Goal: Transaction & Acquisition: Purchase product/service

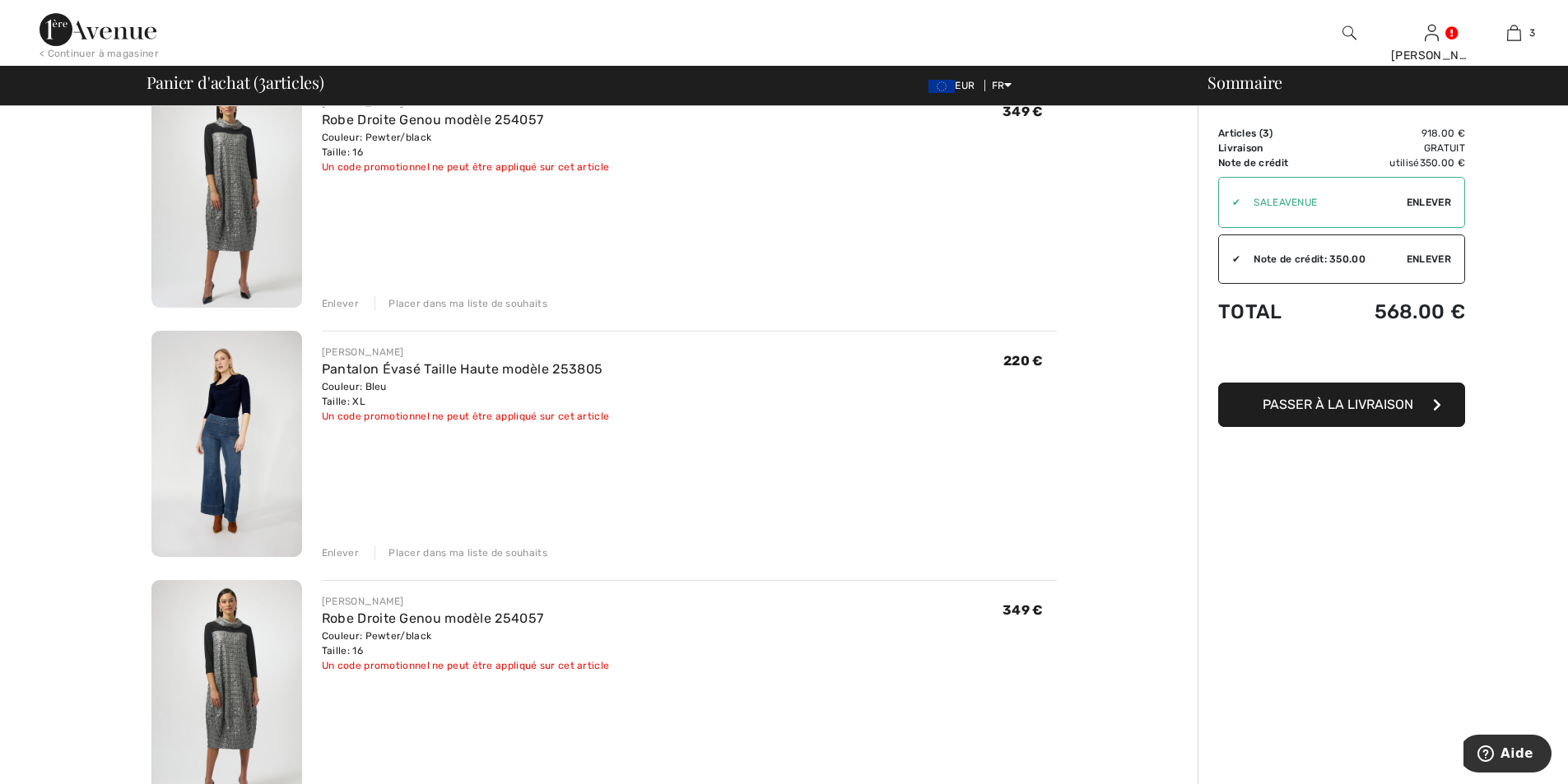
scroll to position [247, 0]
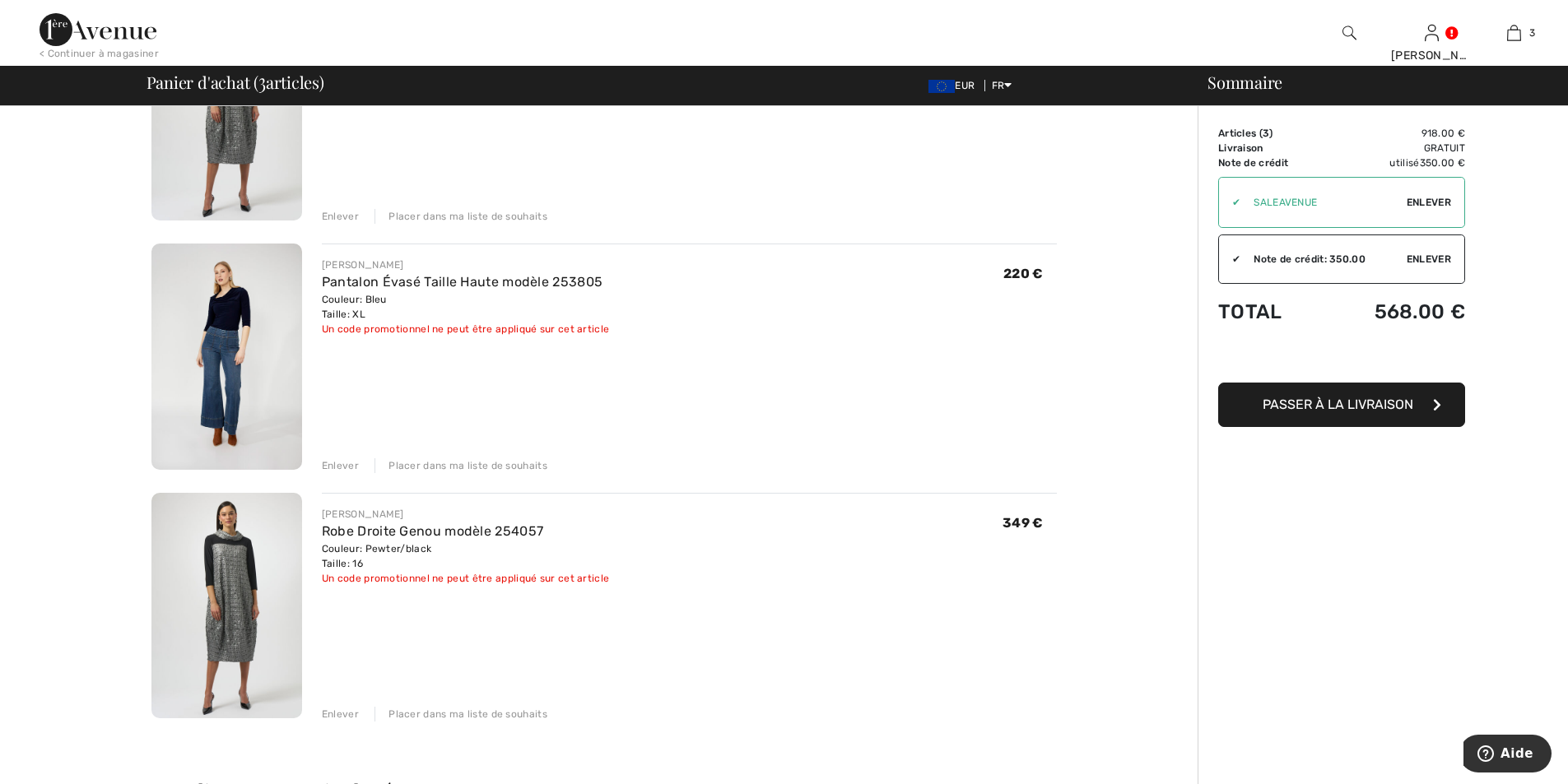
click at [349, 716] on div "Enlever" at bounding box center [340, 713] width 37 height 14
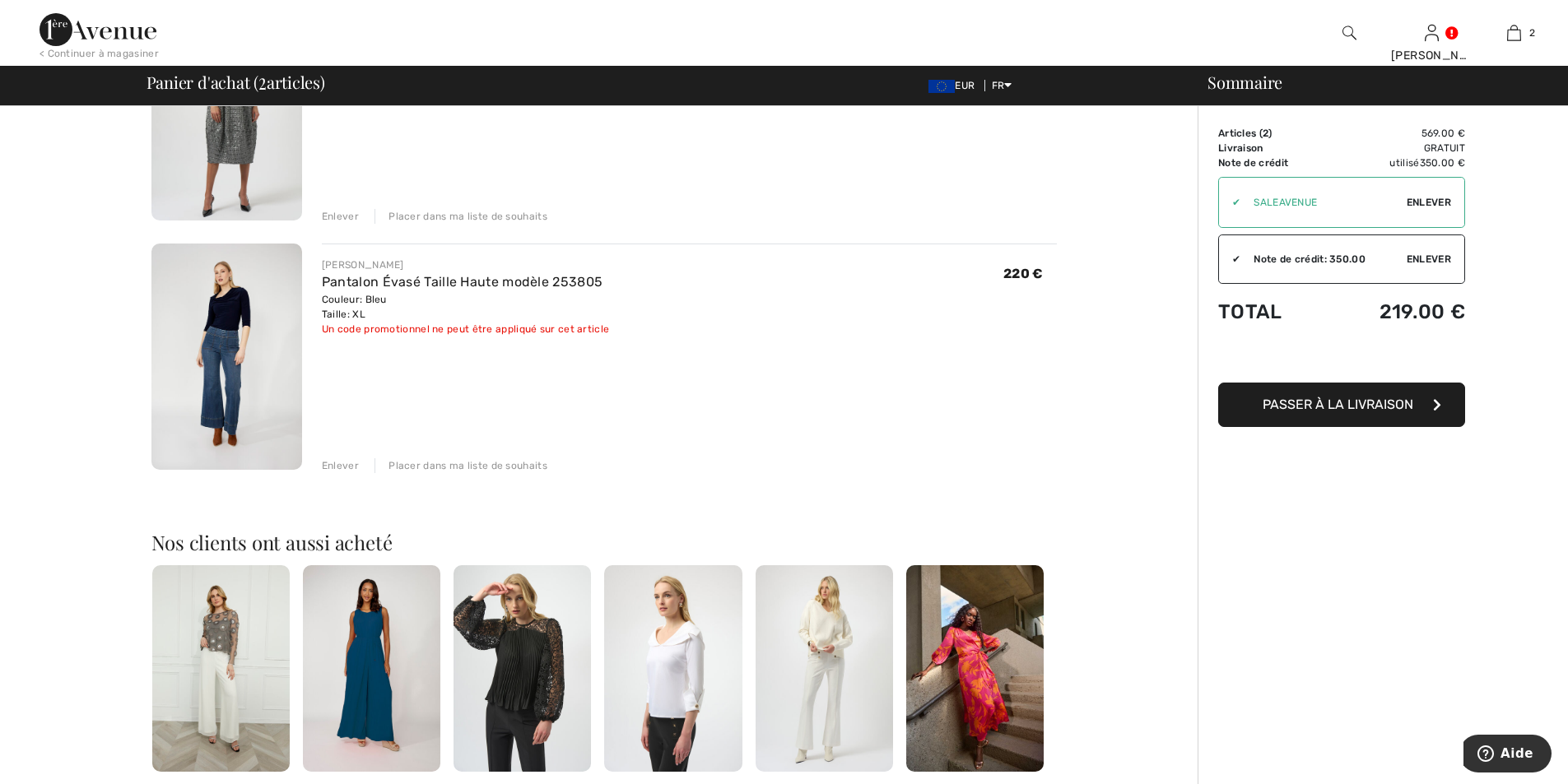
click at [349, 471] on div "Enlever" at bounding box center [340, 465] width 37 height 14
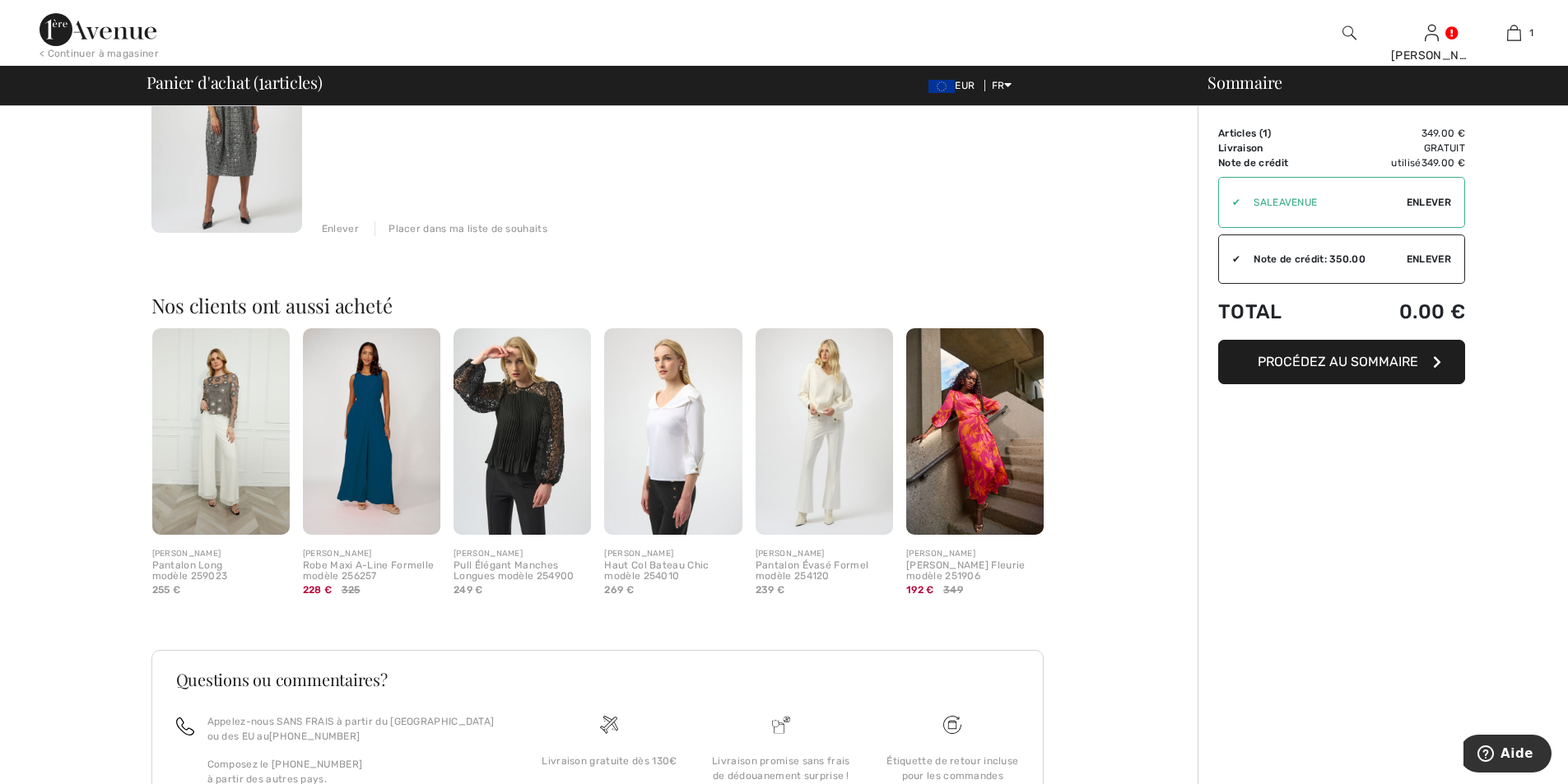
scroll to position [0, 0]
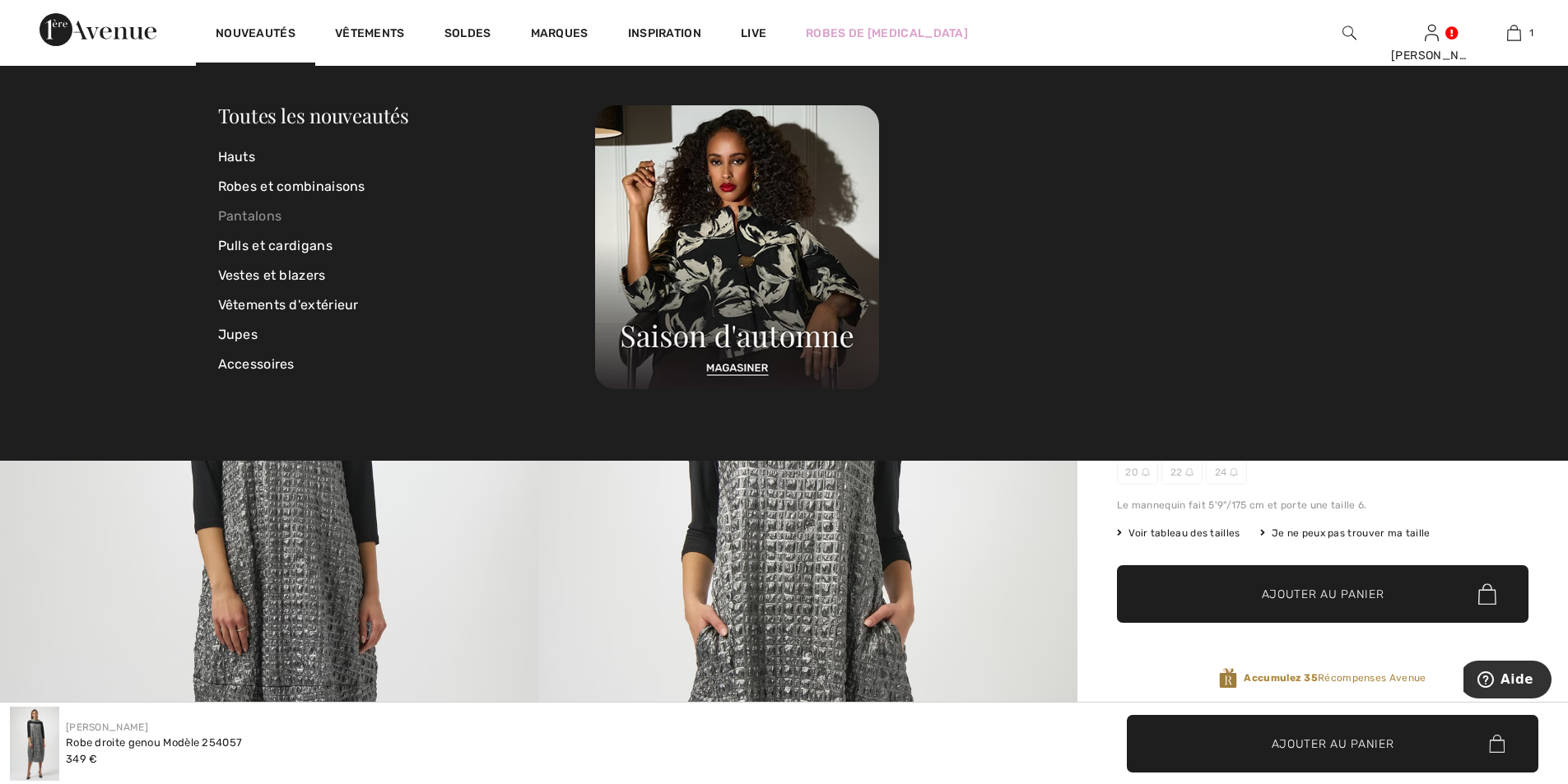
click at [264, 207] on link "Pantalons" at bounding box center [407, 216] width 378 height 30
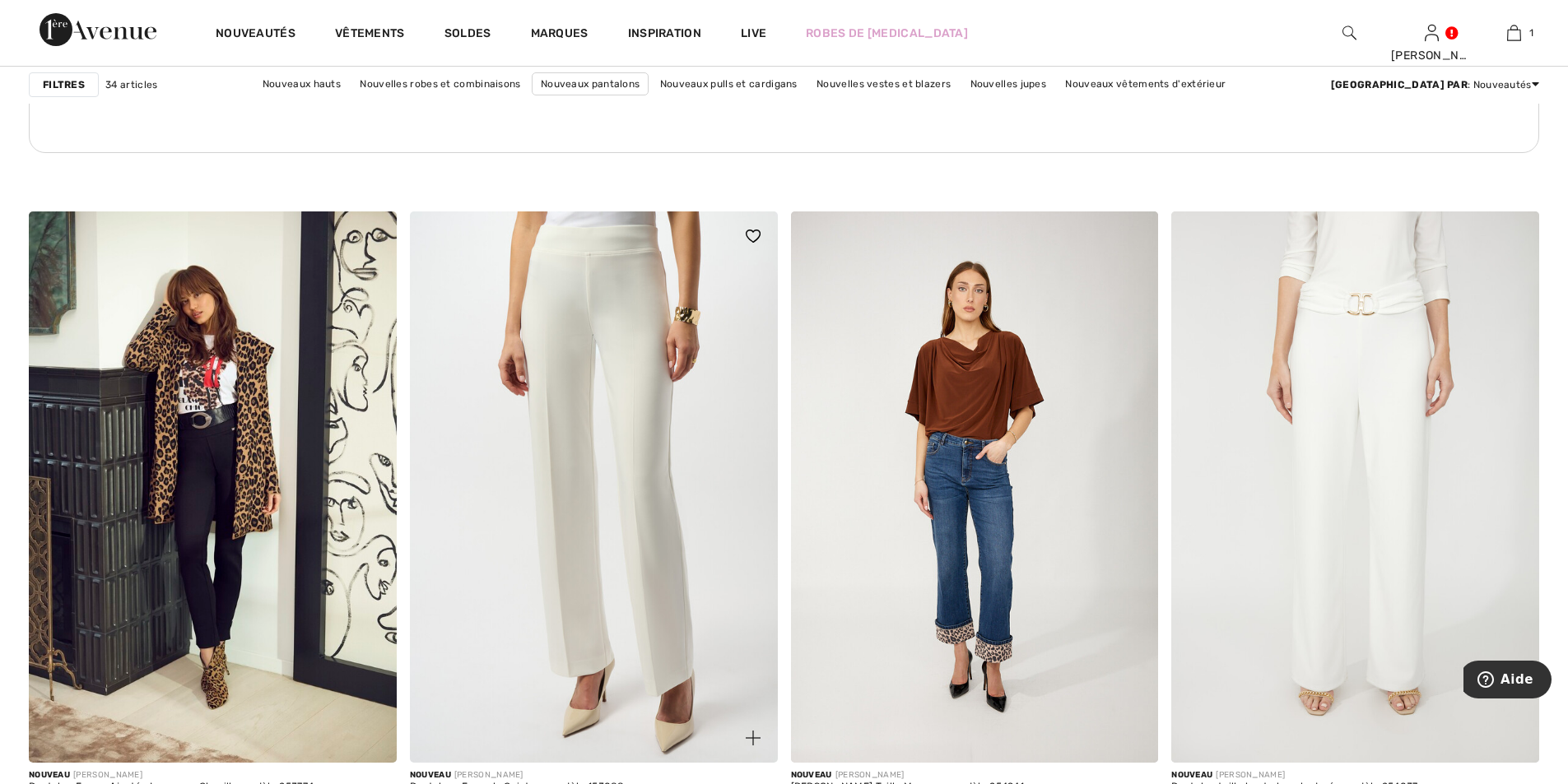
scroll to position [2962, 0]
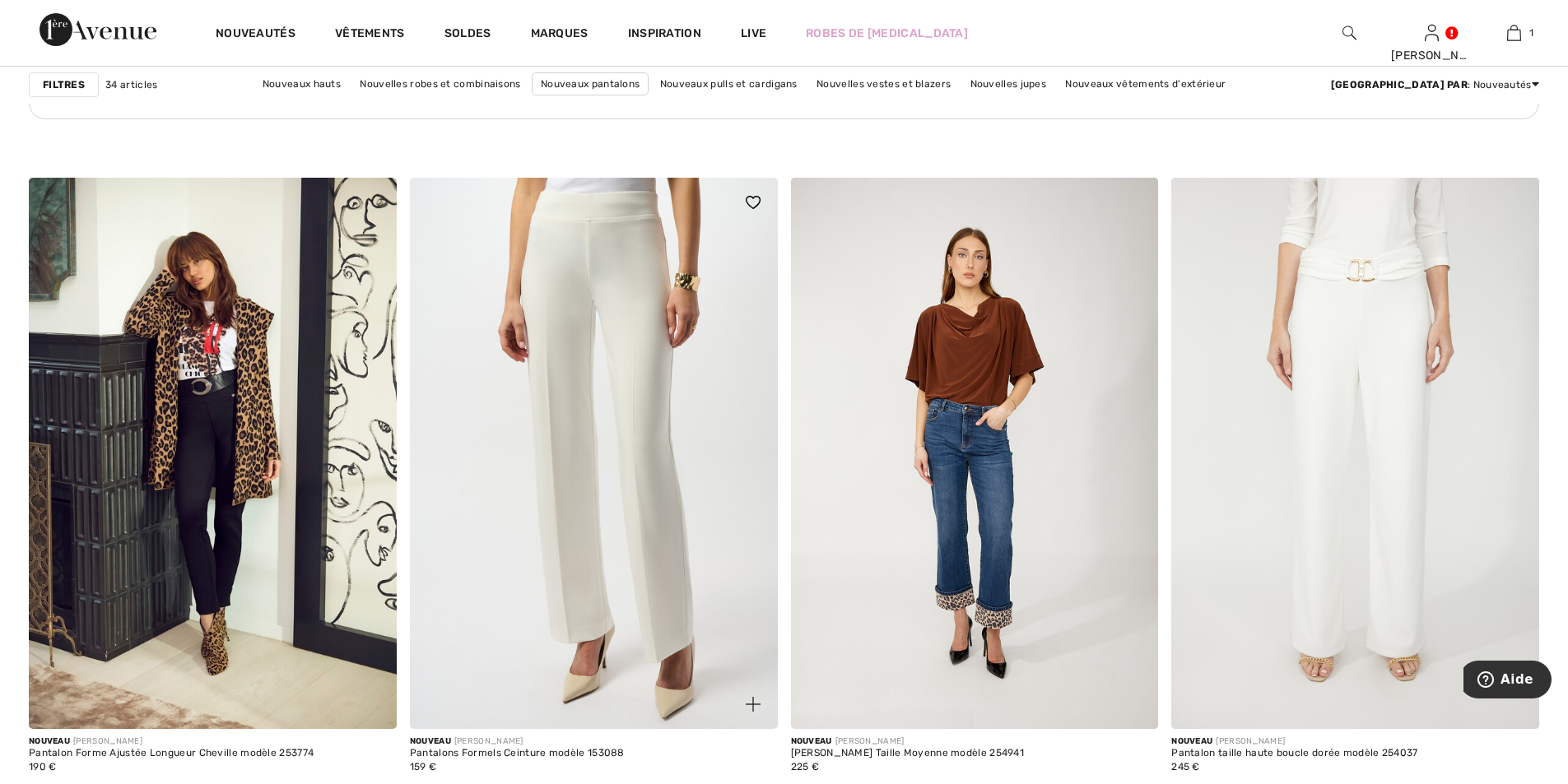
click at [676, 475] on img at bounding box center [594, 453] width 368 height 552
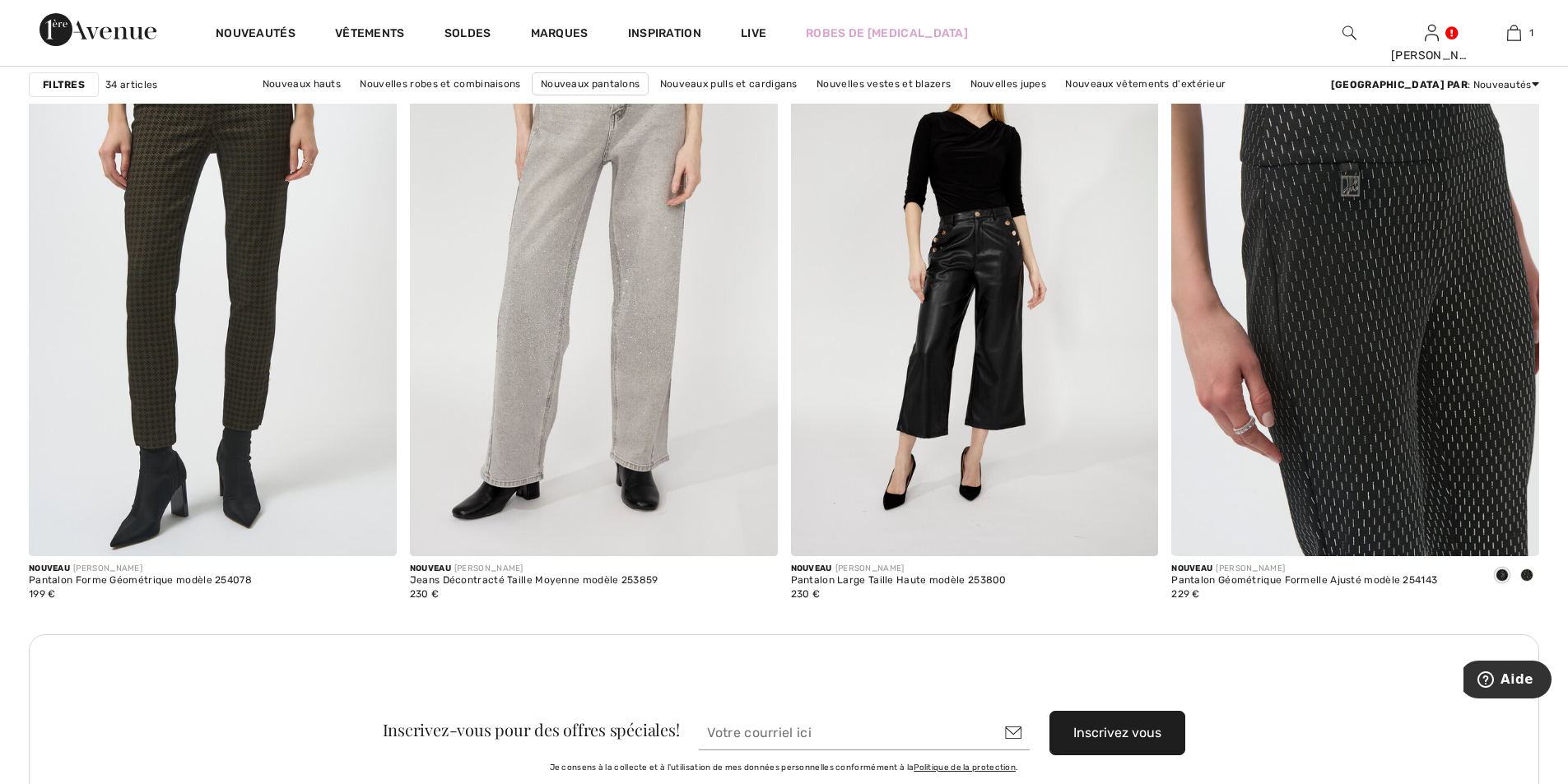
scroll to position [4279, 0]
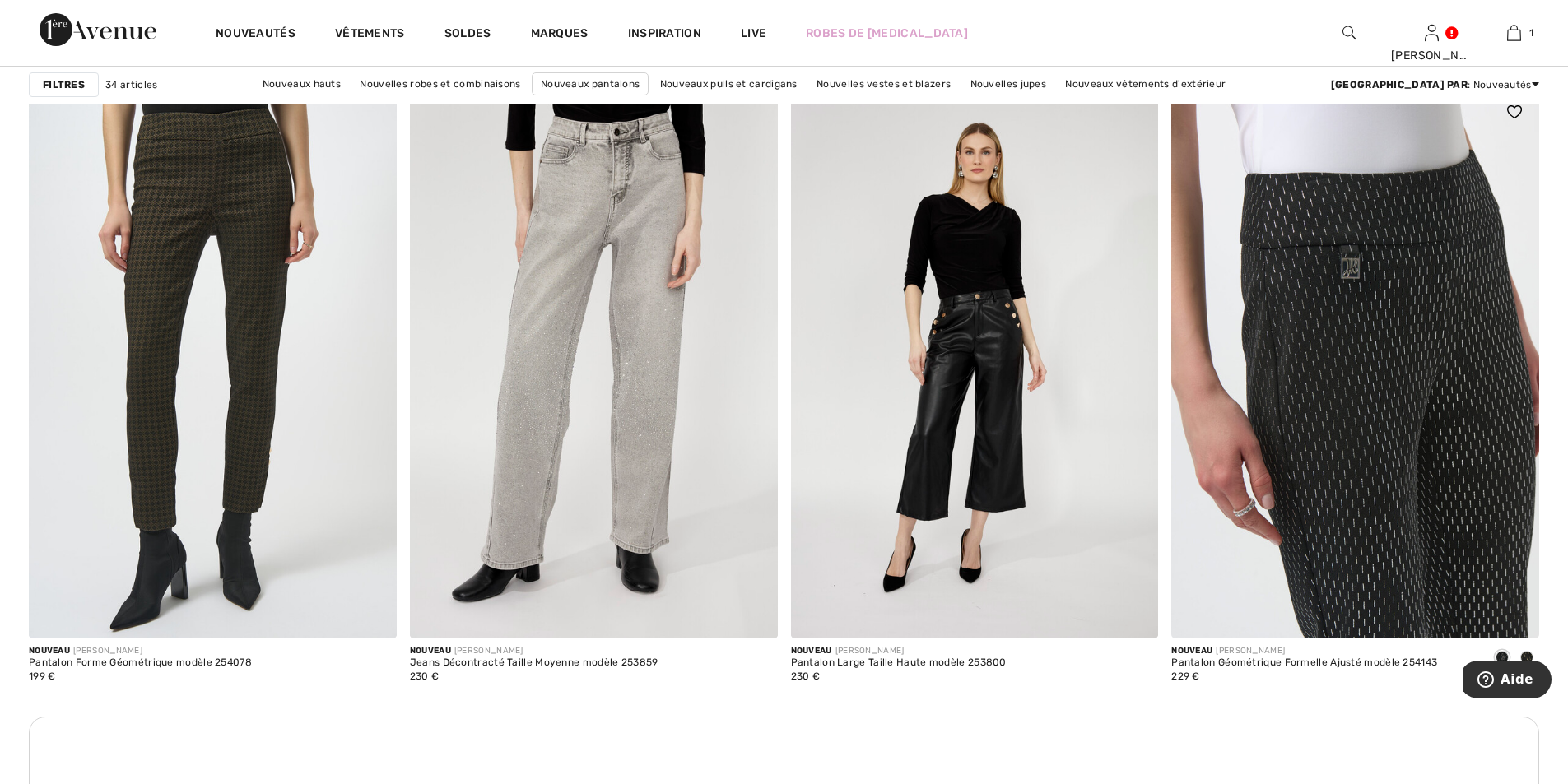
click at [1354, 409] on img at bounding box center [1356, 362] width 368 height 552
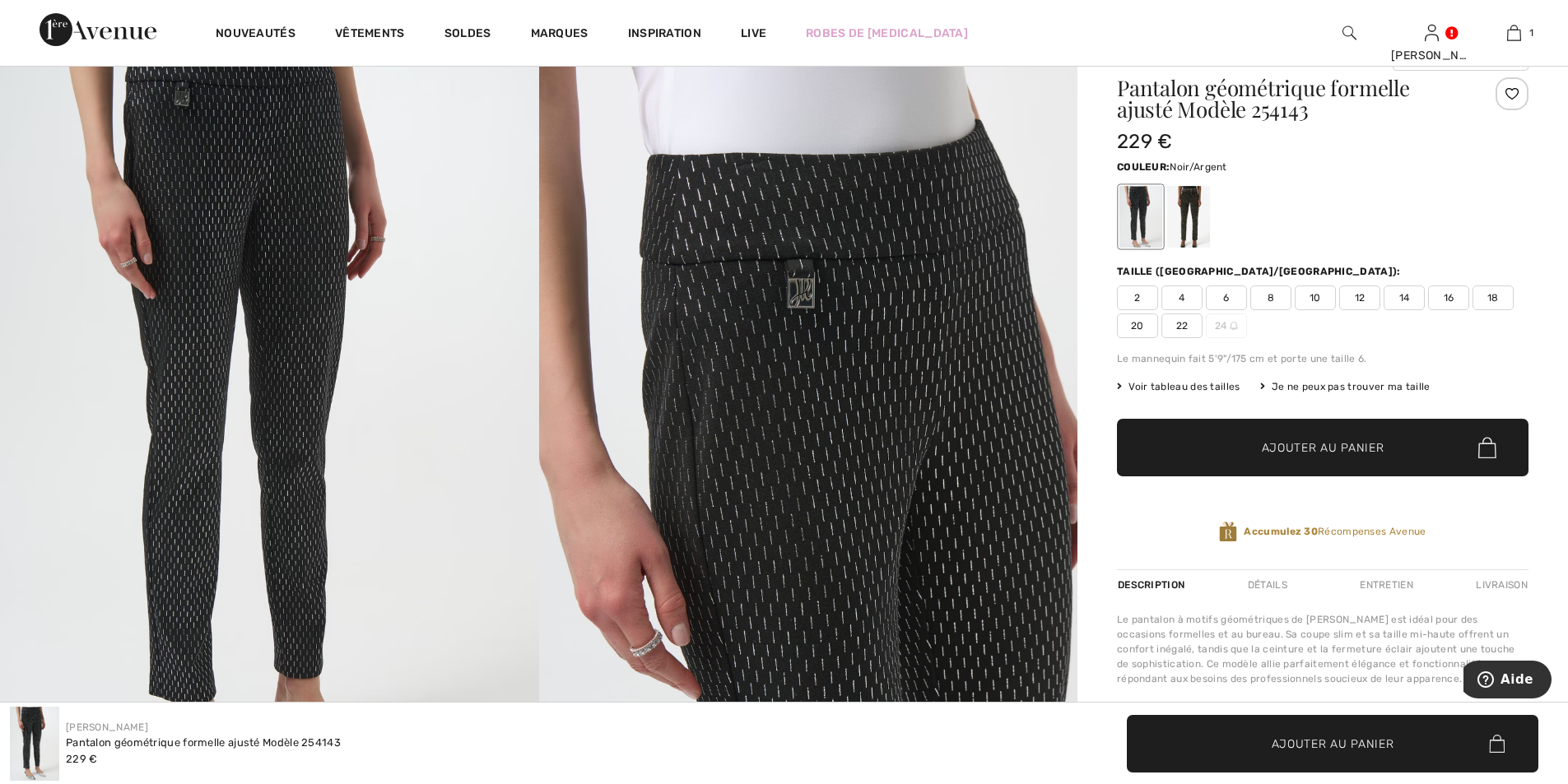
scroll to position [164, 0]
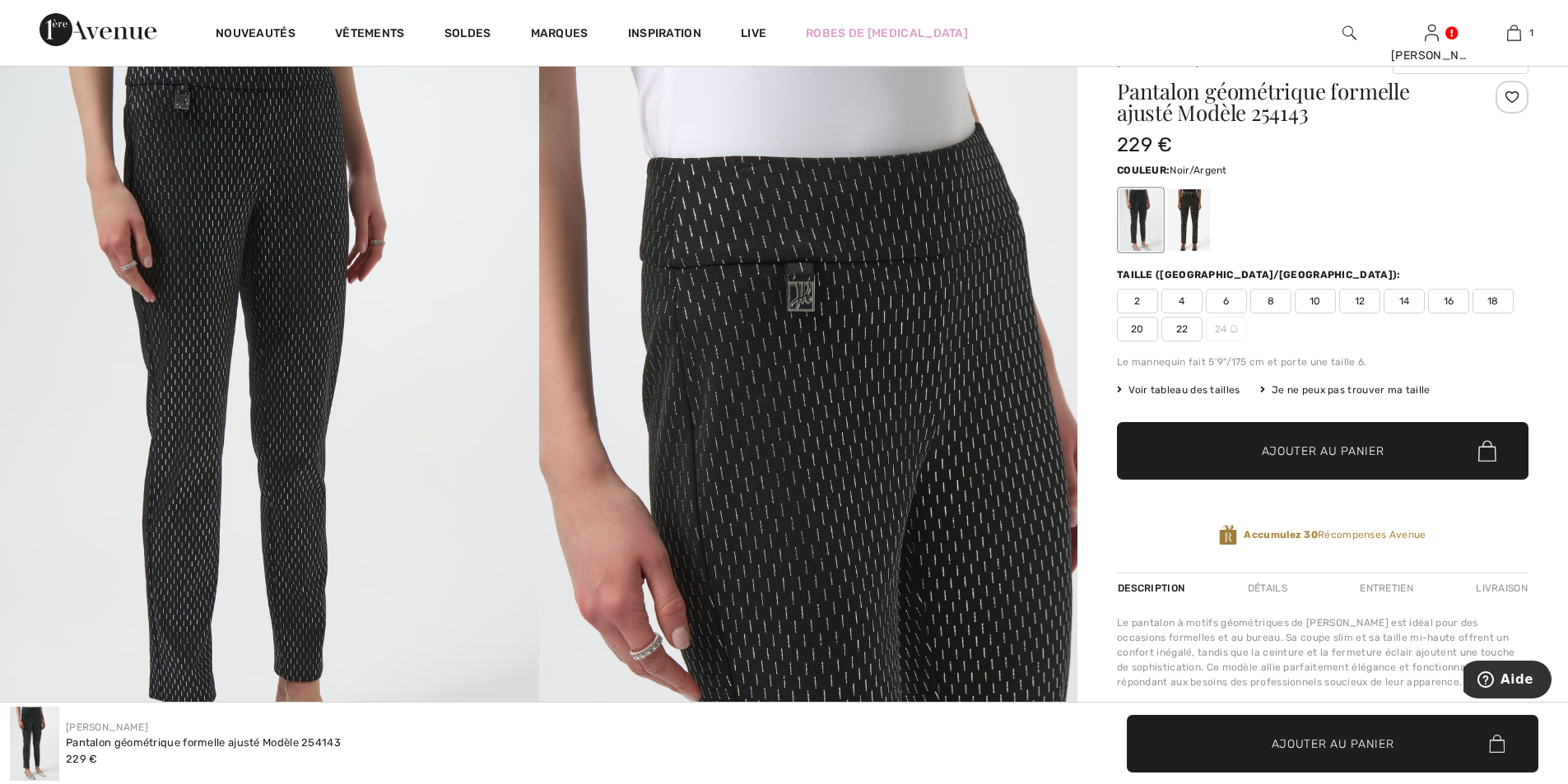
click at [1158, 390] on span "Voir tableau des tailles" at bounding box center [1179, 389] width 123 height 14
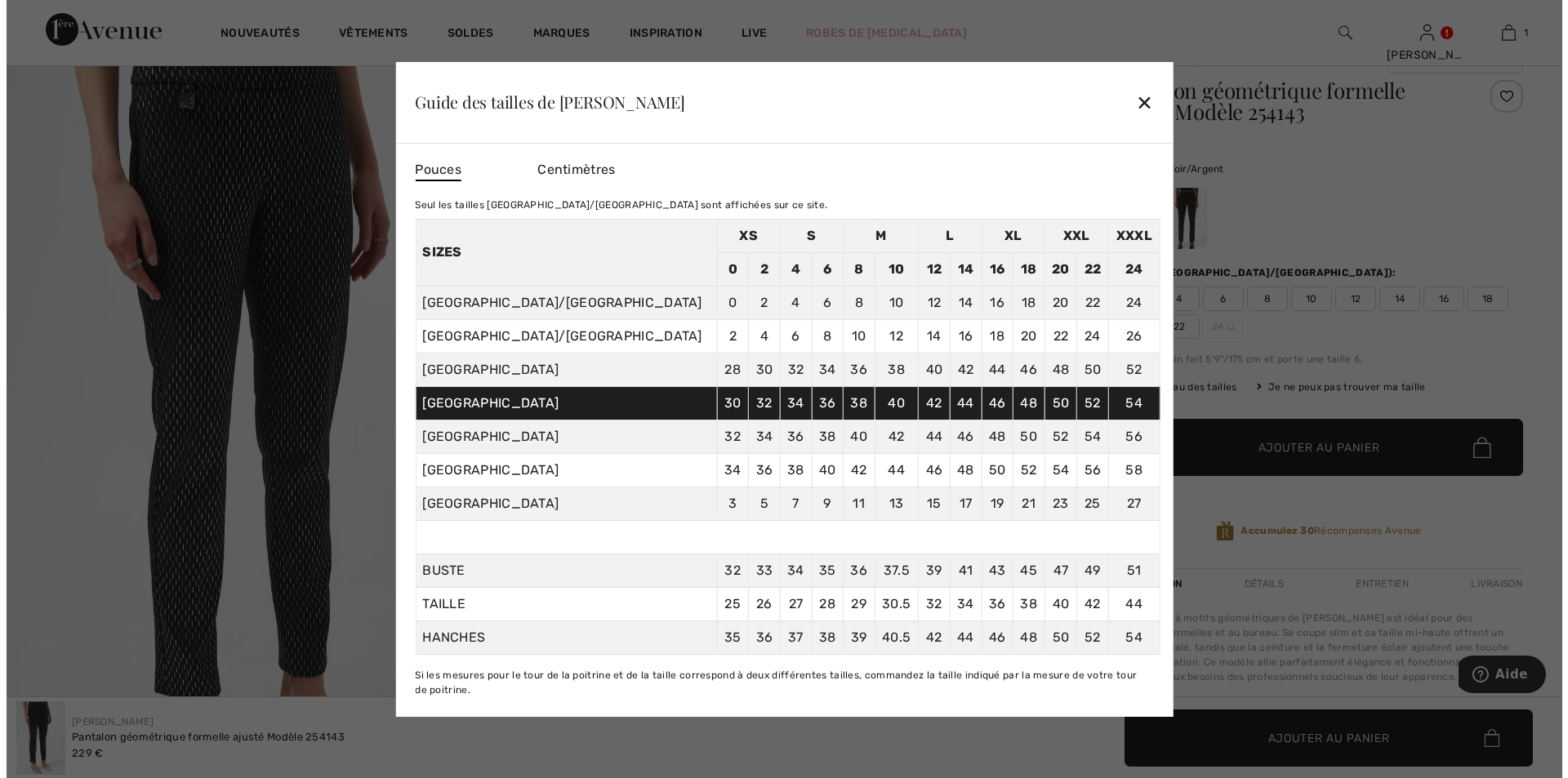
scroll to position [164, 0]
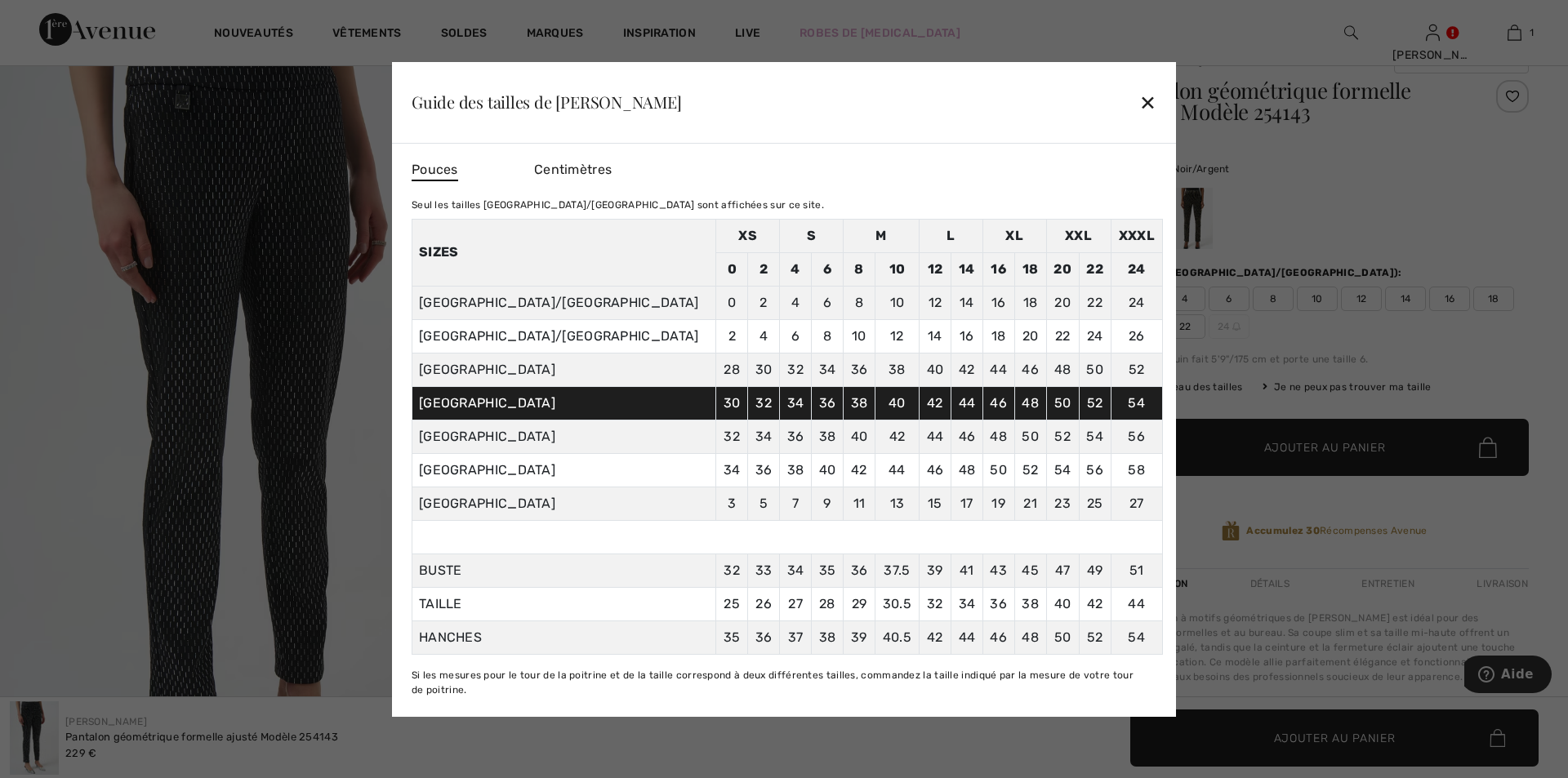
click at [1145, 99] on div "✕" at bounding box center [1148, 102] width 17 height 34
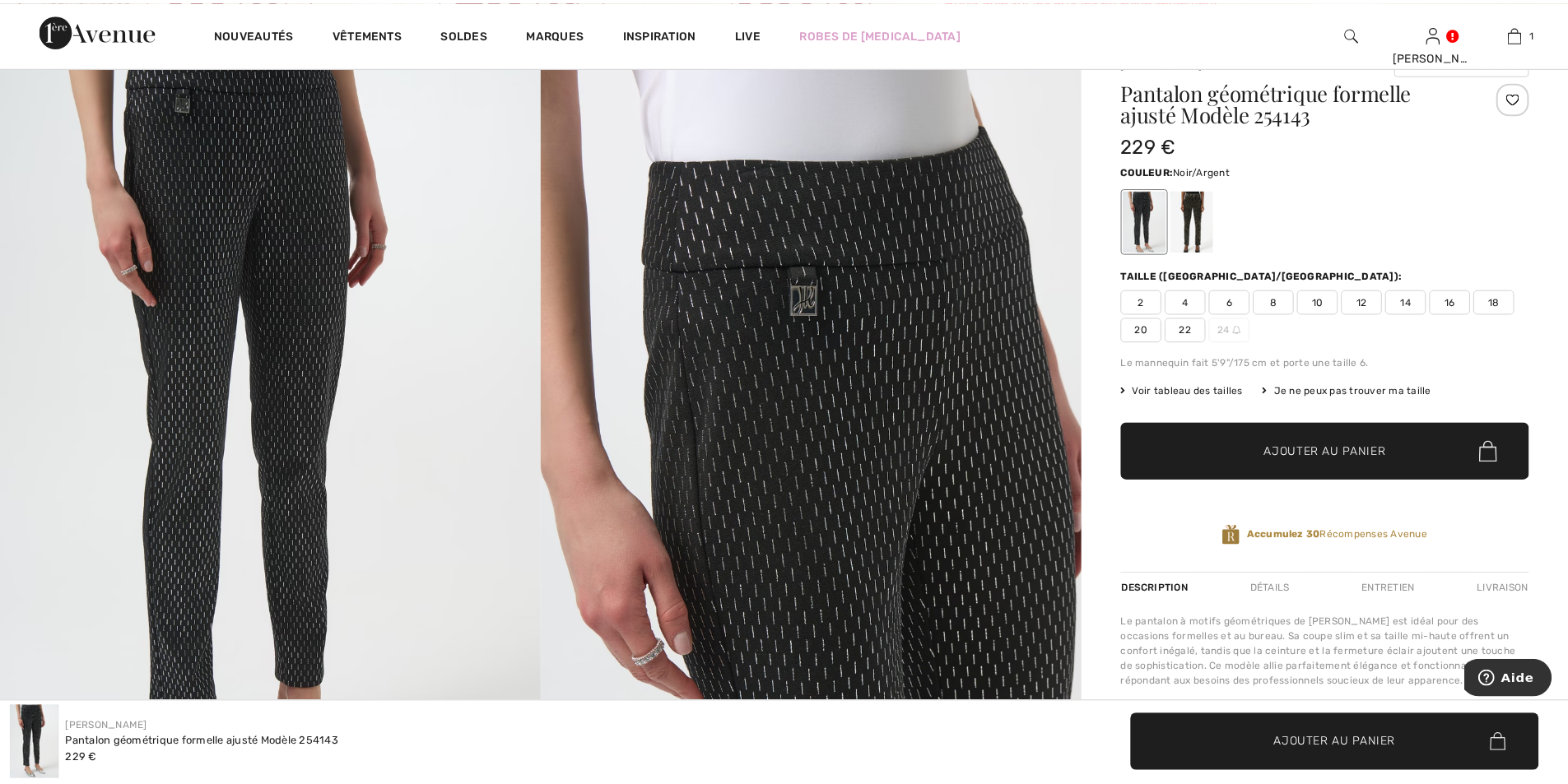
scroll to position [164, 0]
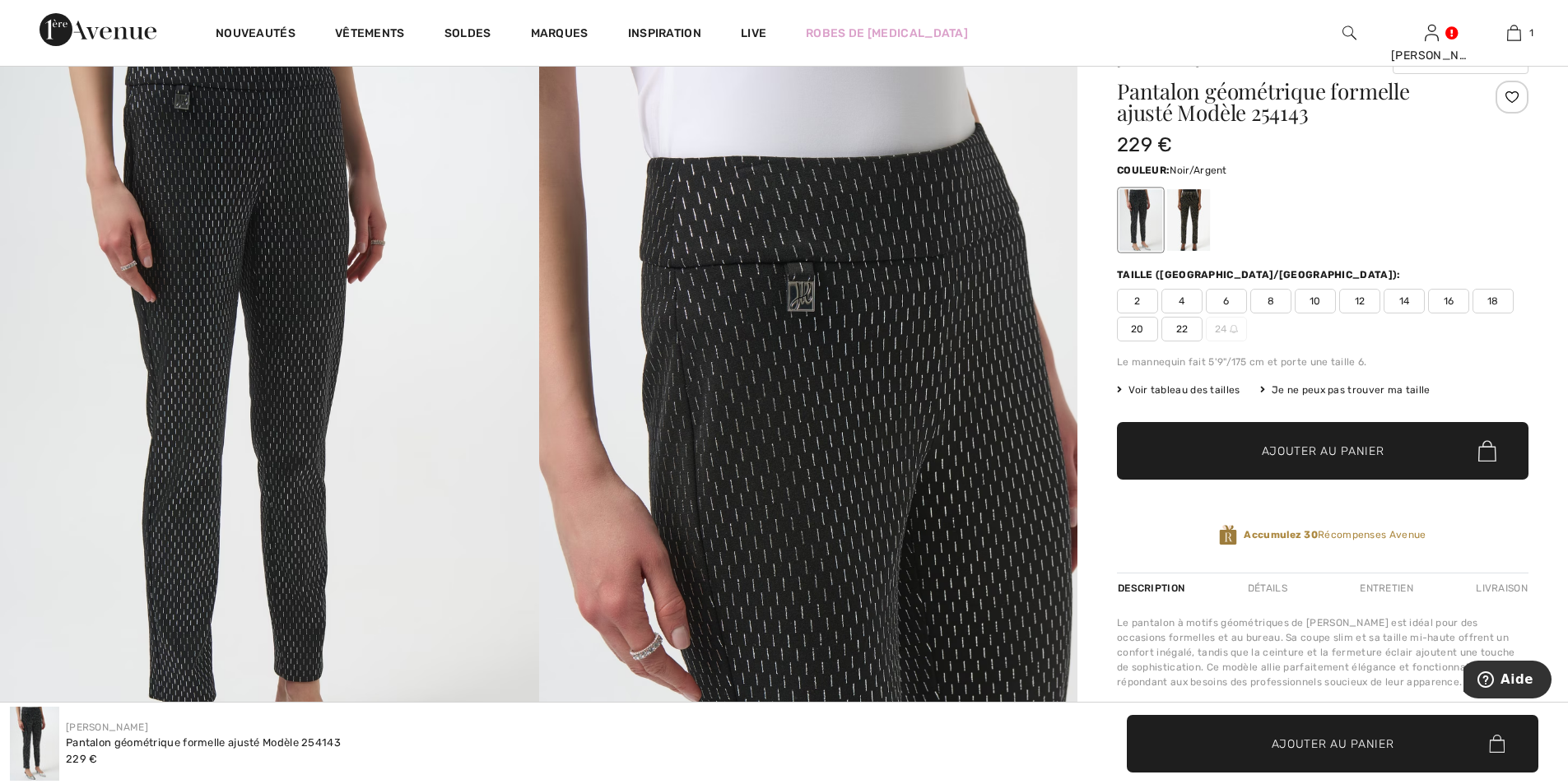
click at [1408, 303] on span "14" at bounding box center [1404, 301] width 41 height 25
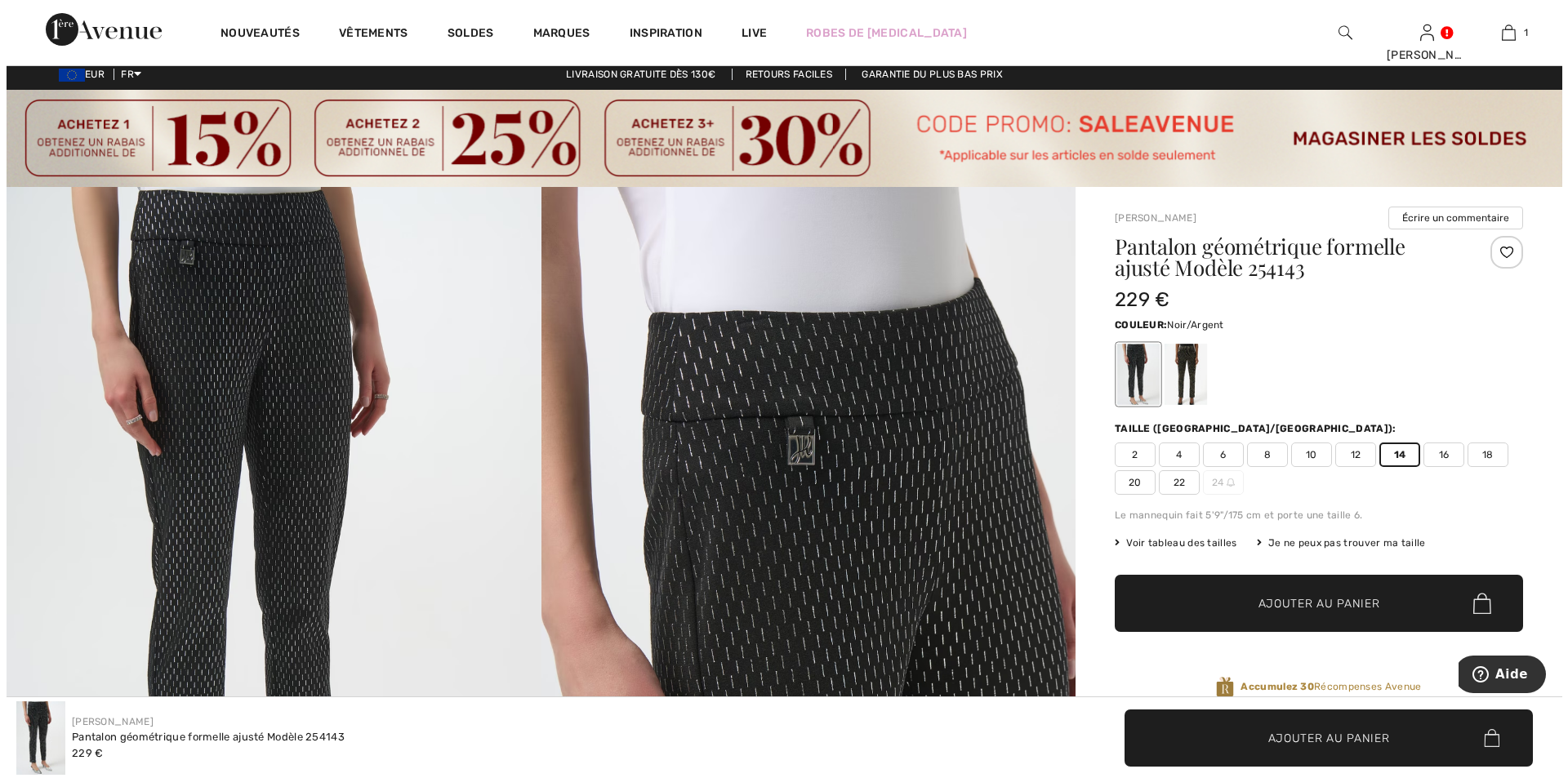
scroll to position [0, 0]
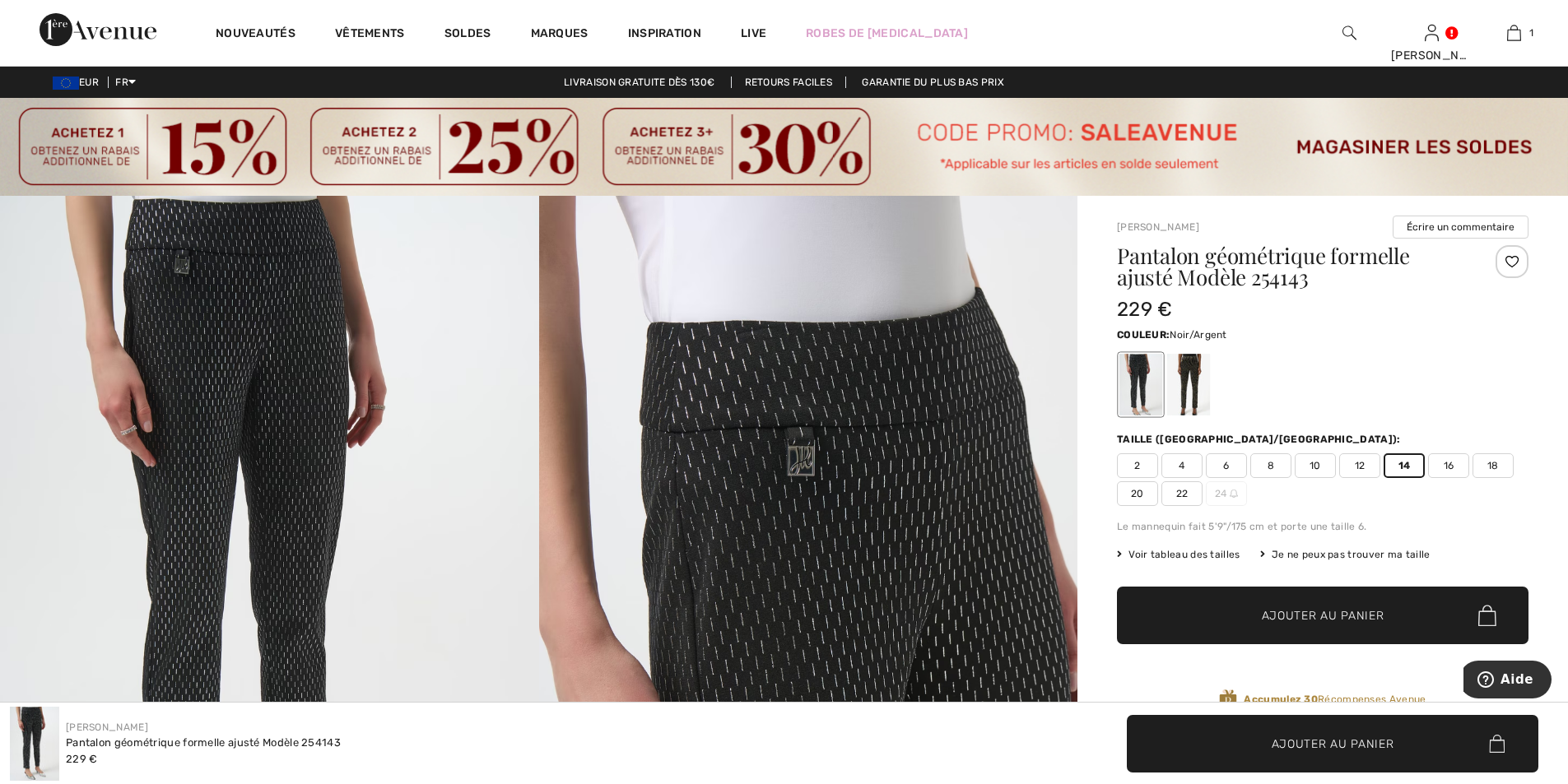
click at [839, 448] on img at bounding box center [809, 599] width 540 height 807
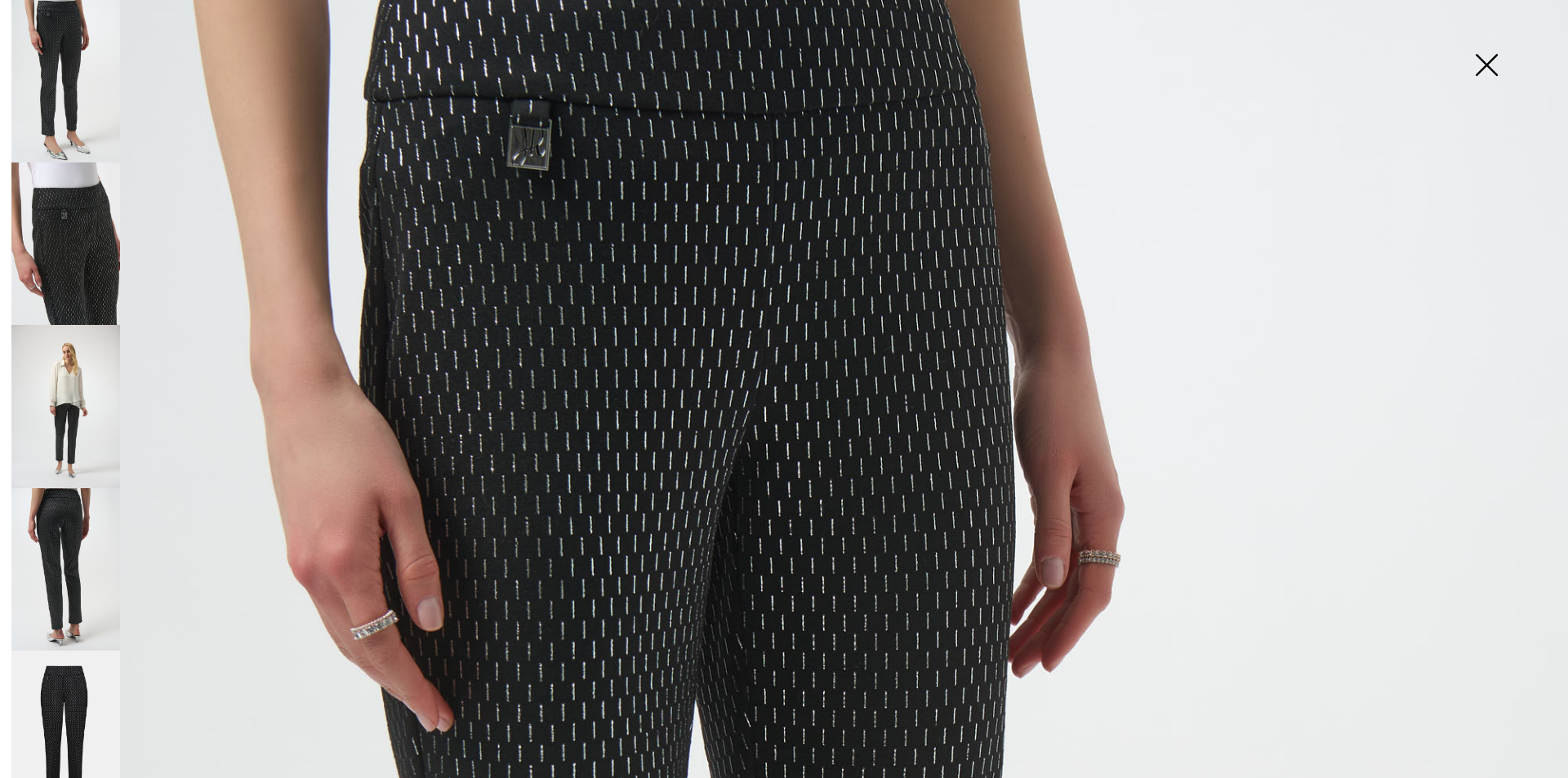
scroll to position [163, 0]
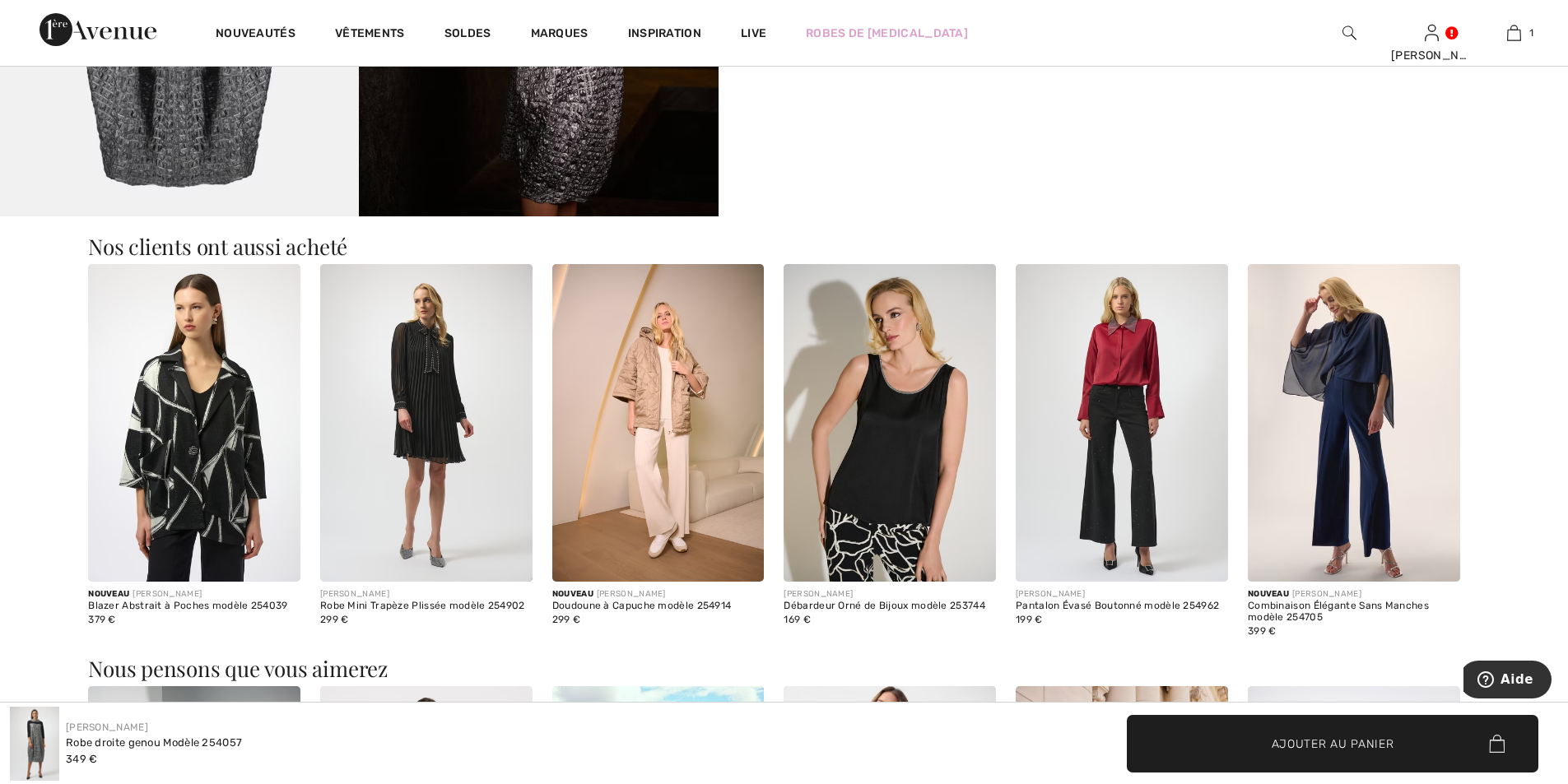
scroll to position [1892, 0]
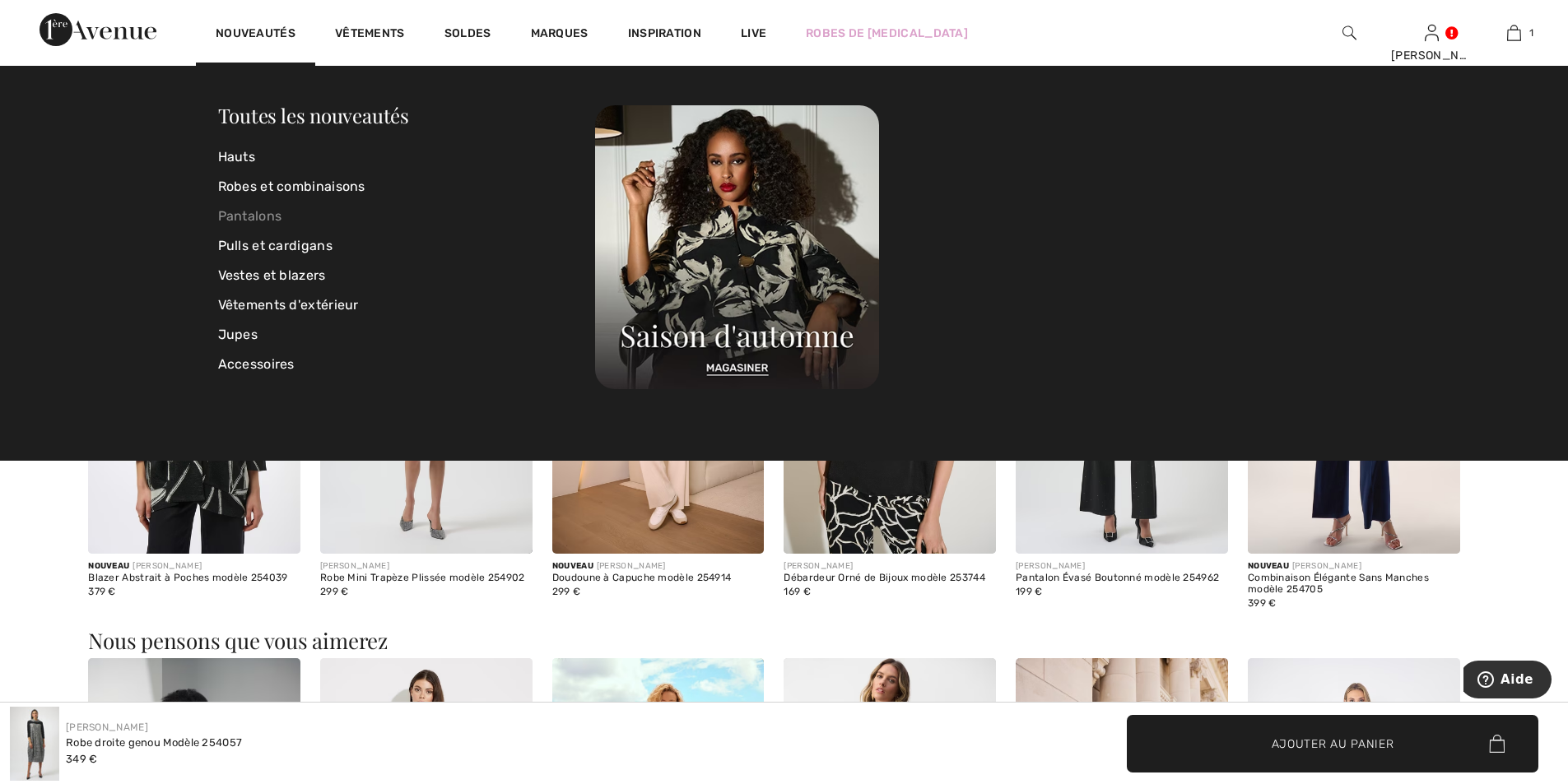
click at [261, 215] on link "Pantalons" at bounding box center [407, 216] width 378 height 30
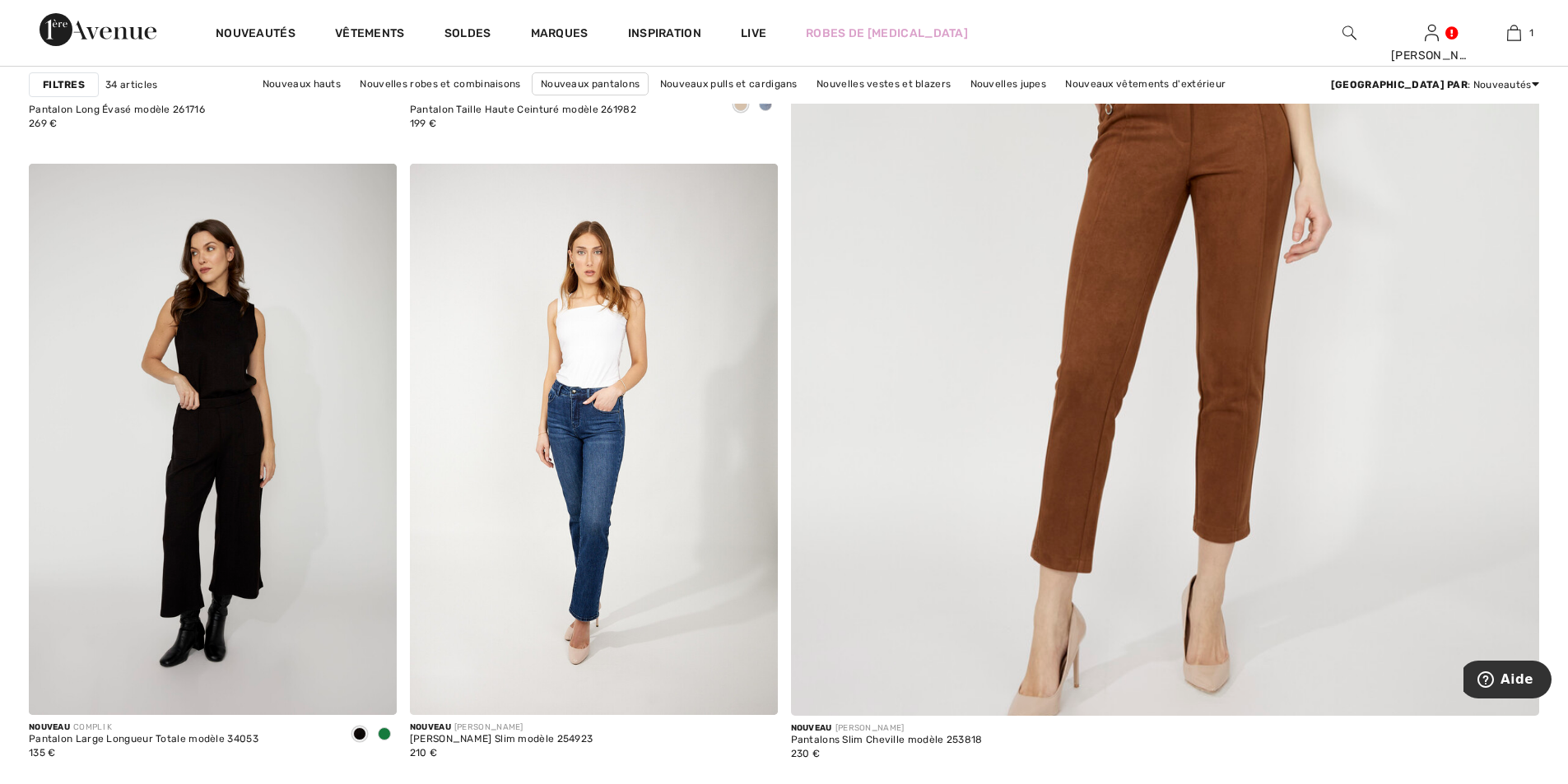
scroll to position [740, 0]
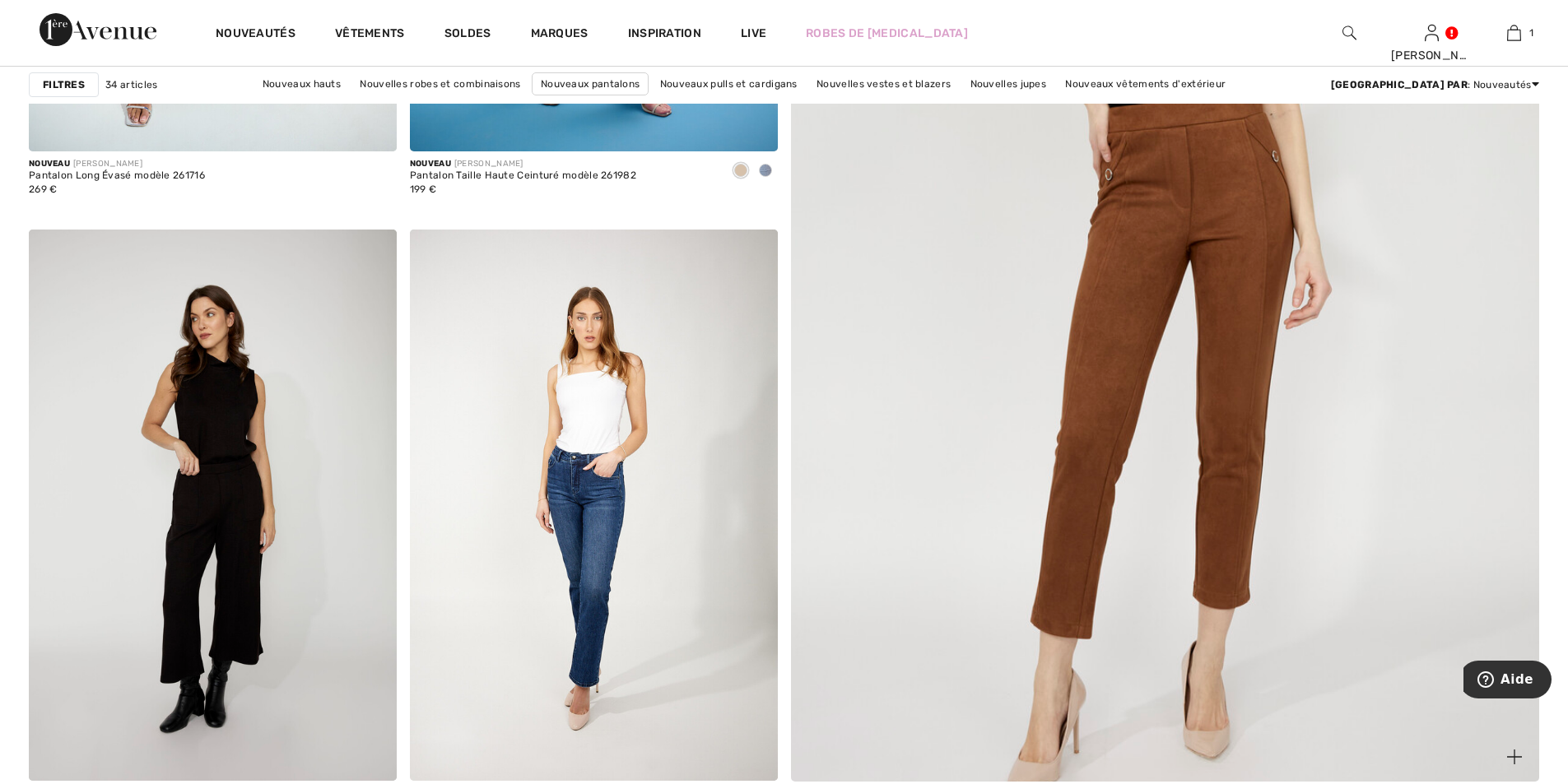
click at [1173, 263] on img at bounding box center [1165, 273] width 898 height 1347
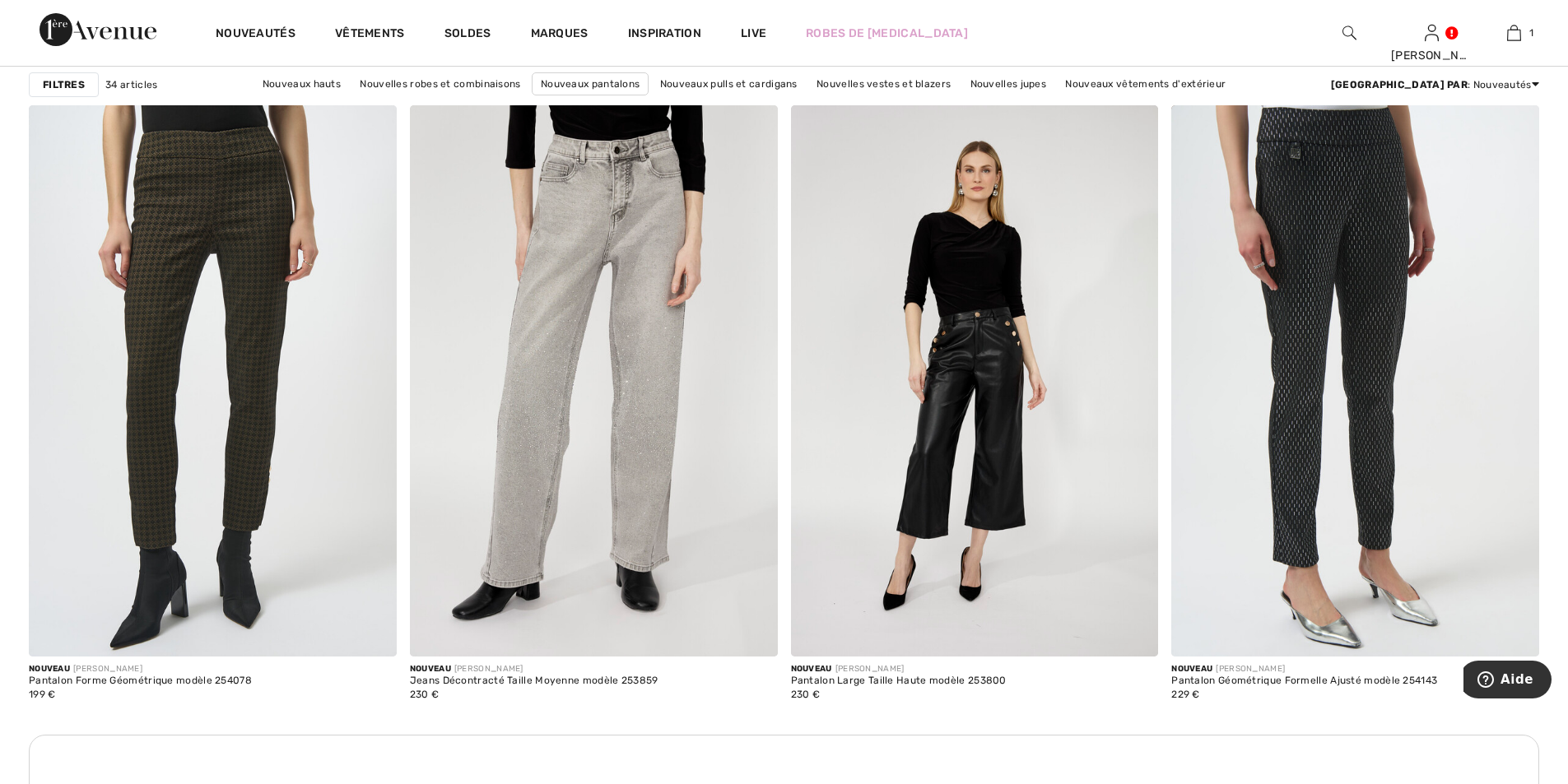
scroll to position [4361, 0]
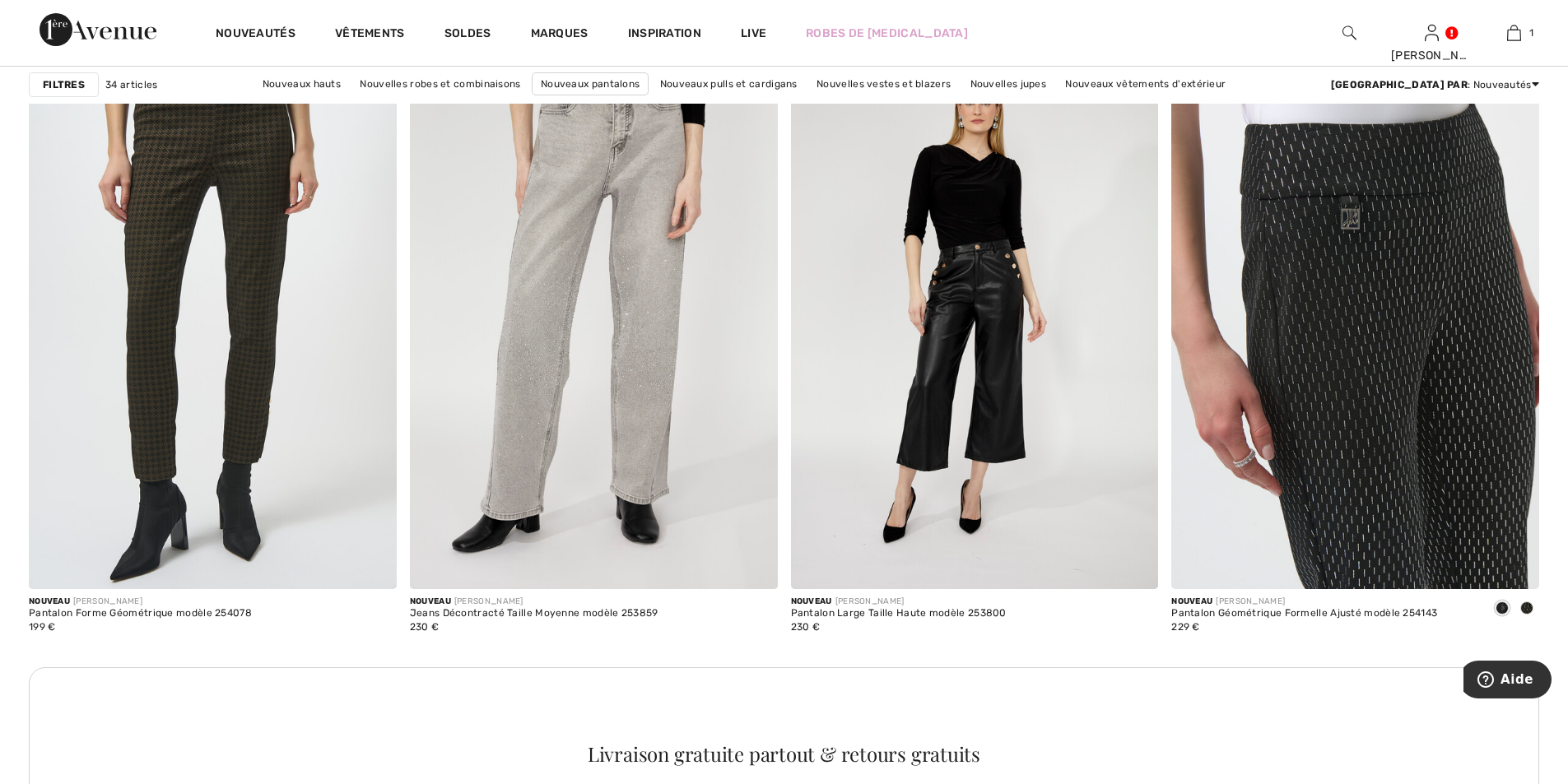
click at [1302, 256] on img at bounding box center [1356, 314] width 368 height 552
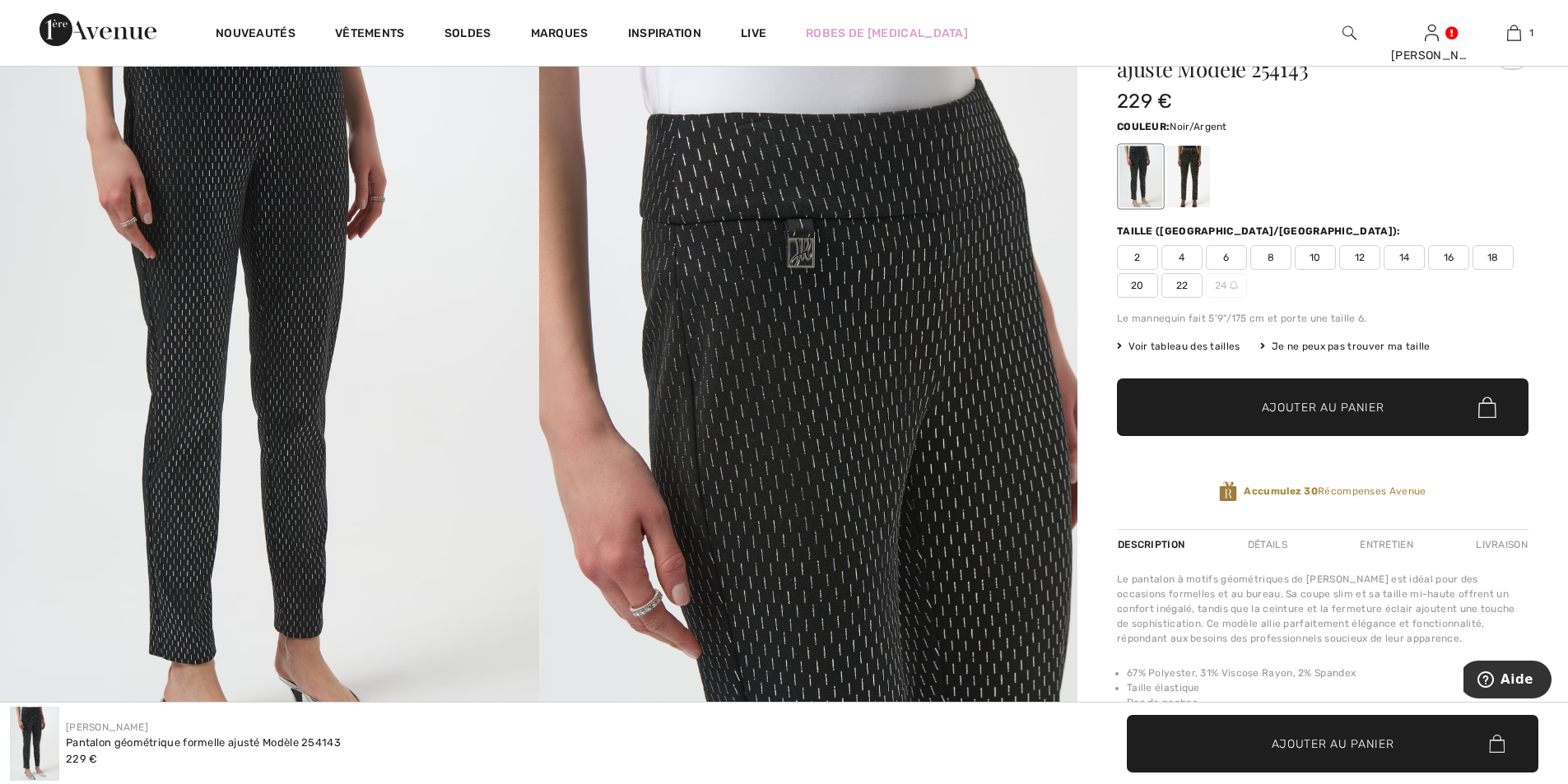
scroll to position [164, 0]
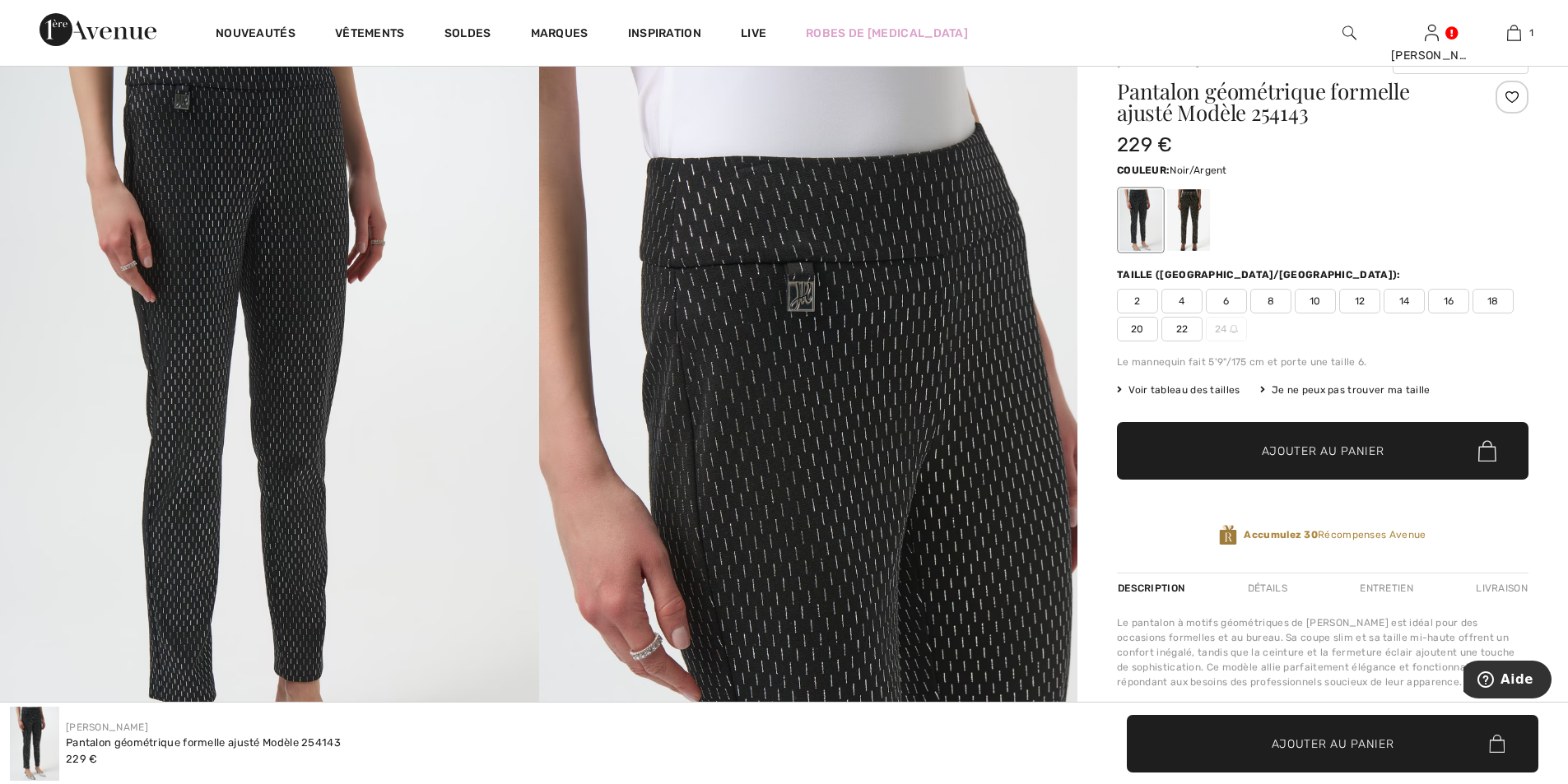
click at [1177, 390] on span "Voir tableau des tailles" at bounding box center [1179, 389] width 123 height 14
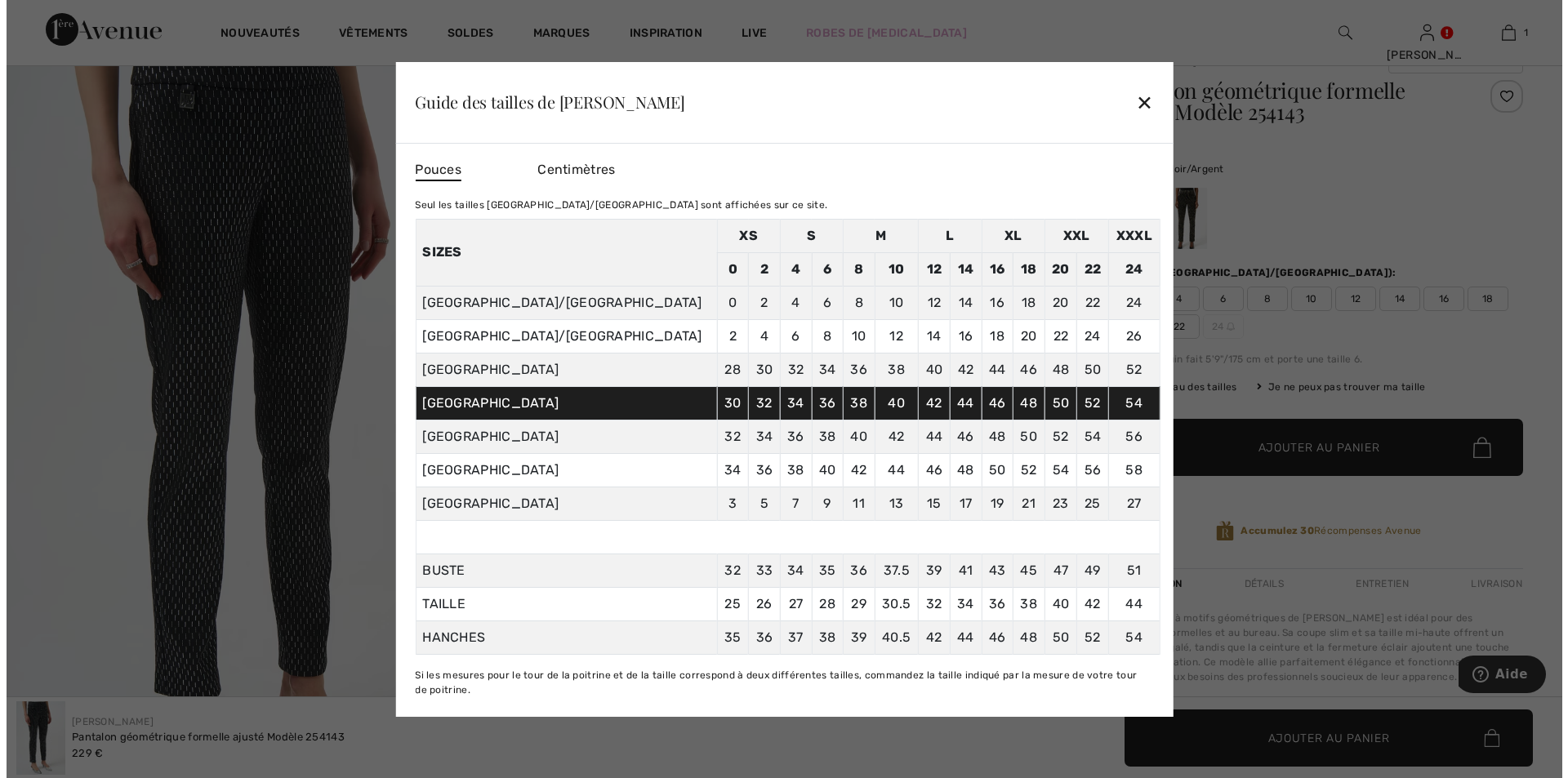
scroll to position [164, 0]
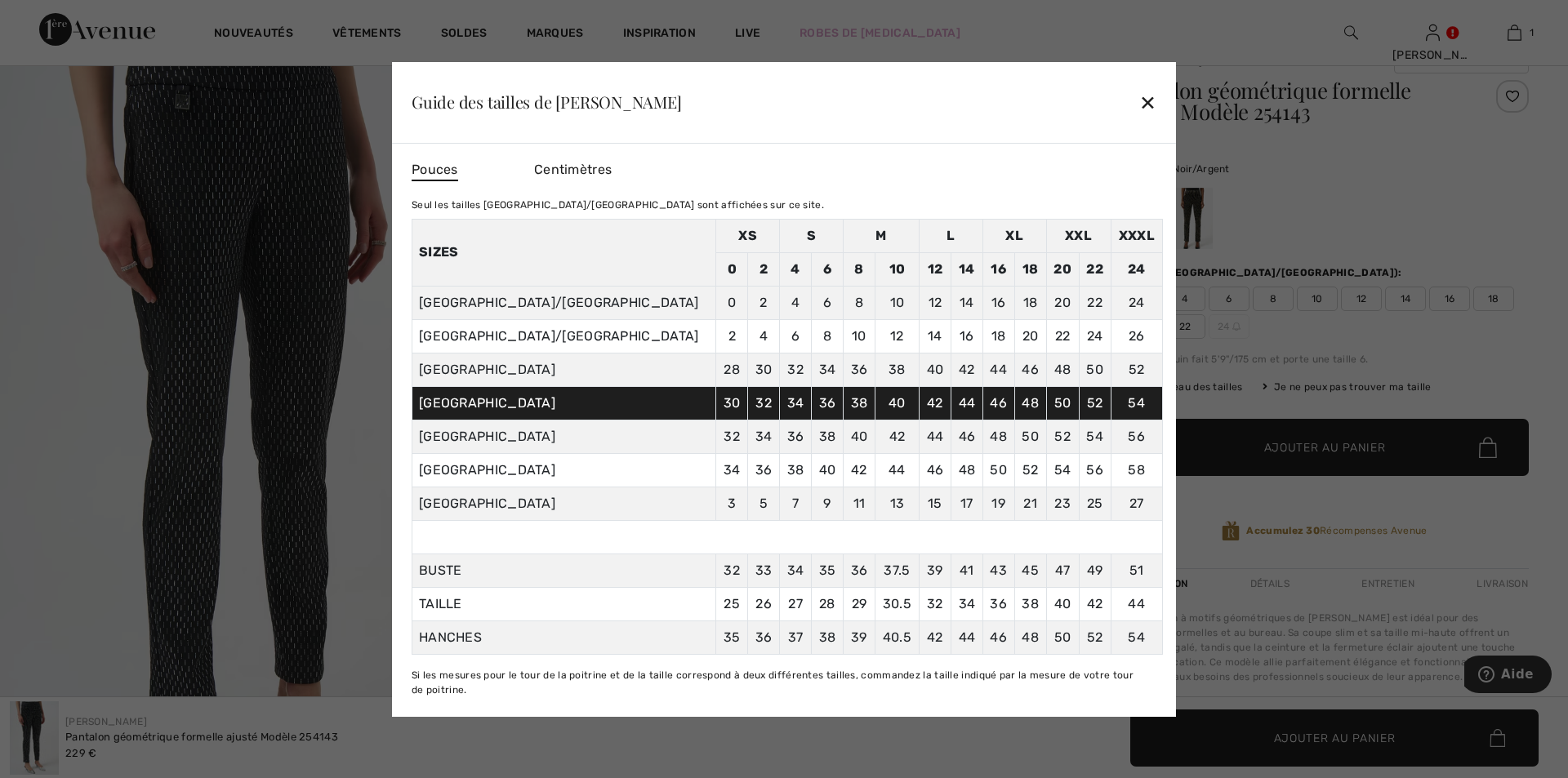
click at [1155, 98] on div "✕" at bounding box center [1148, 102] width 17 height 34
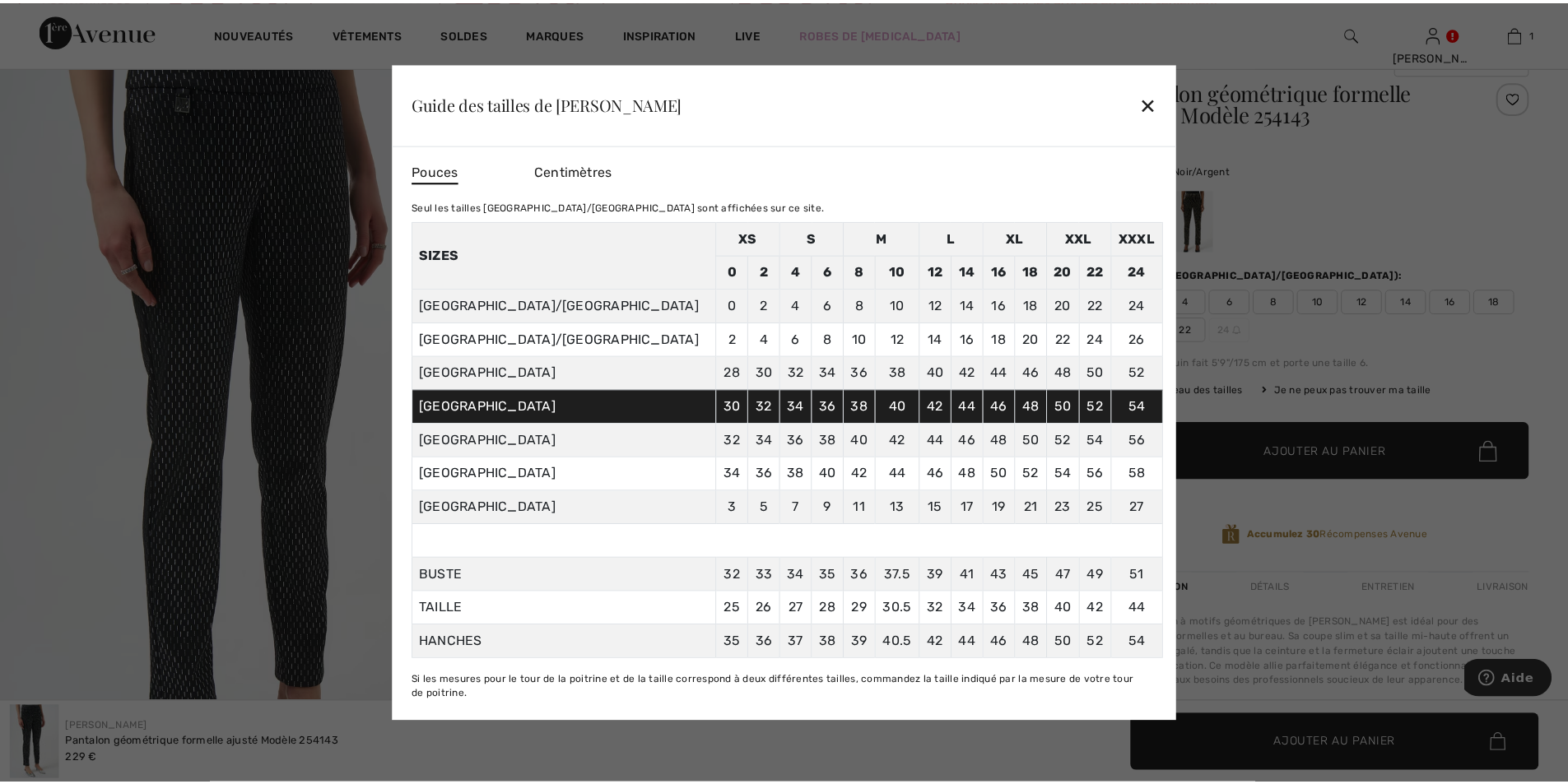
scroll to position [164, 0]
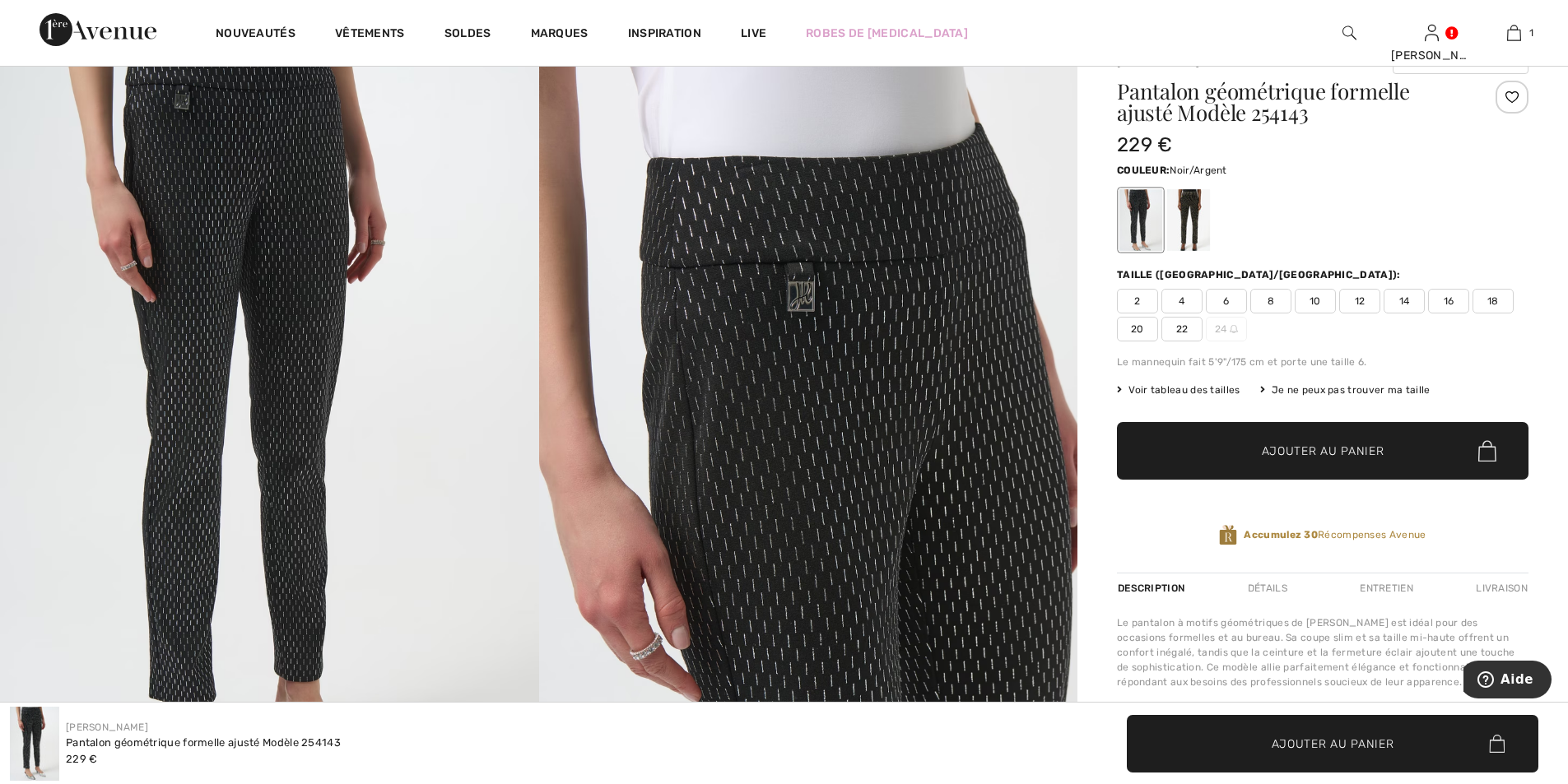
click at [1408, 303] on span "14" at bounding box center [1404, 301] width 41 height 25
click at [1337, 443] on span "Ajouter au panier" at bounding box center [1323, 451] width 122 height 17
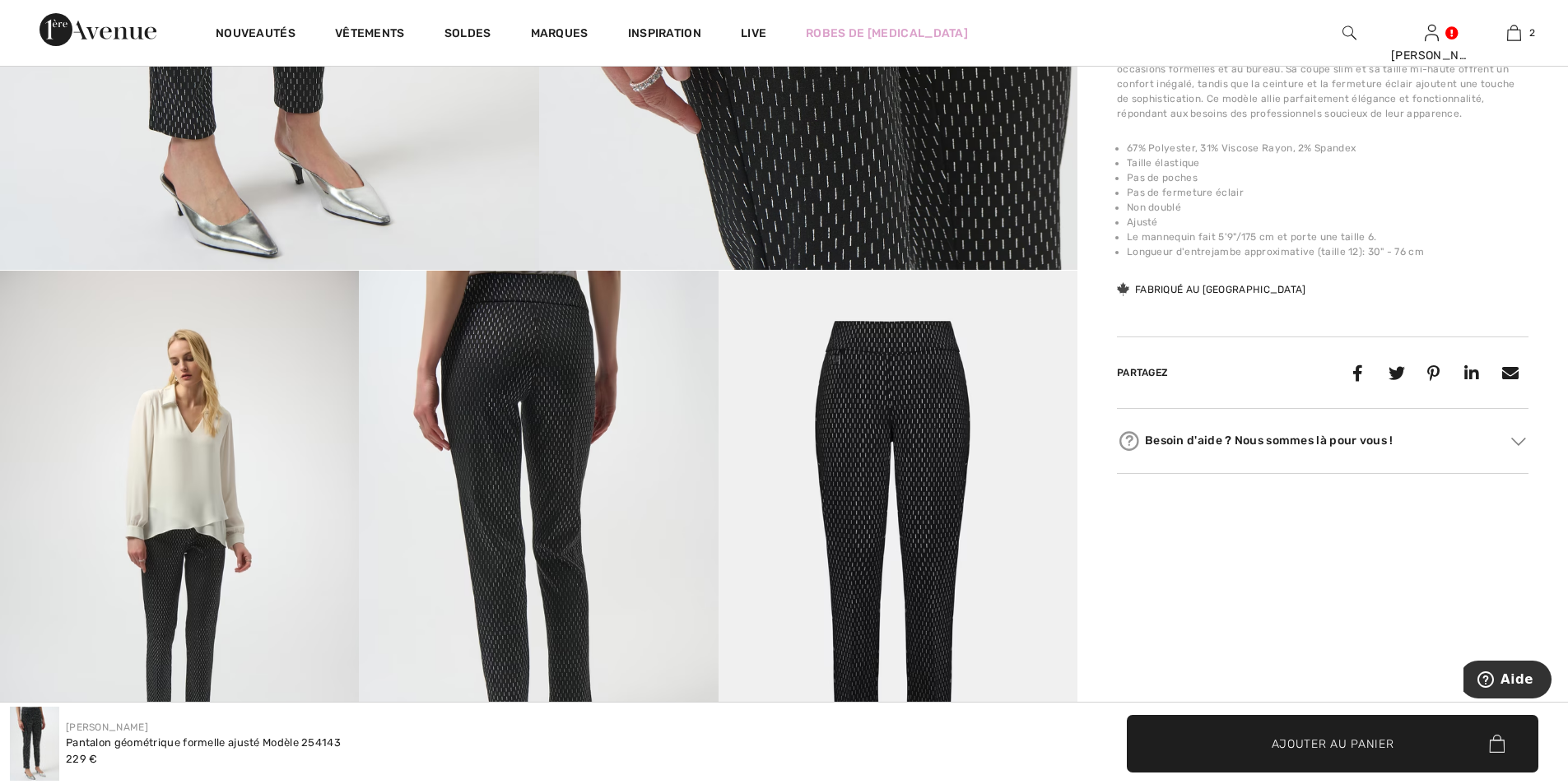
scroll to position [740, 0]
